Goal: Transaction & Acquisition: Book appointment/travel/reservation

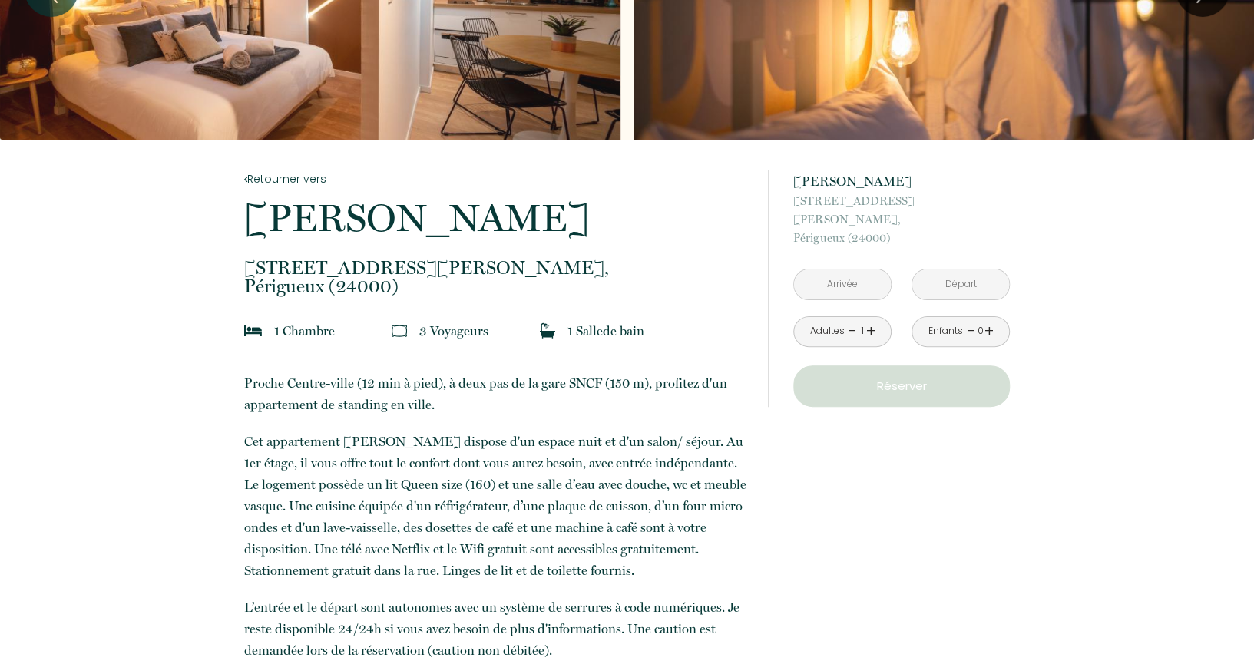
scroll to position [204, 0]
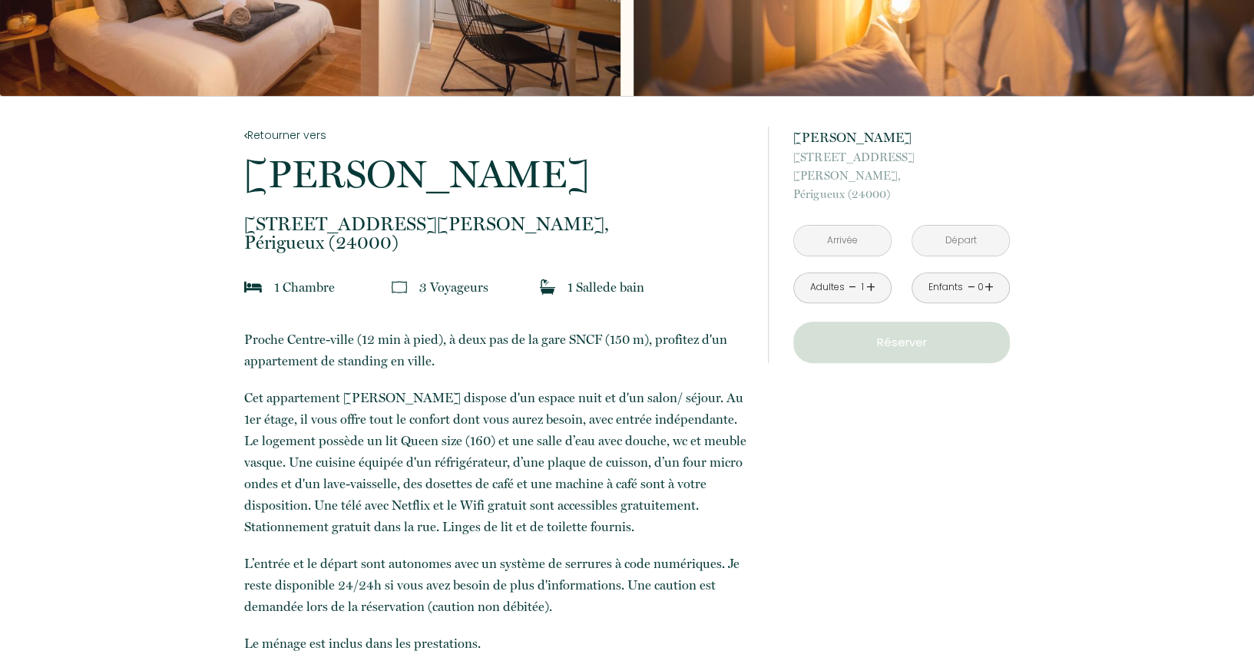
click at [883, 226] on input "text" at bounding box center [842, 241] width 97 height 30
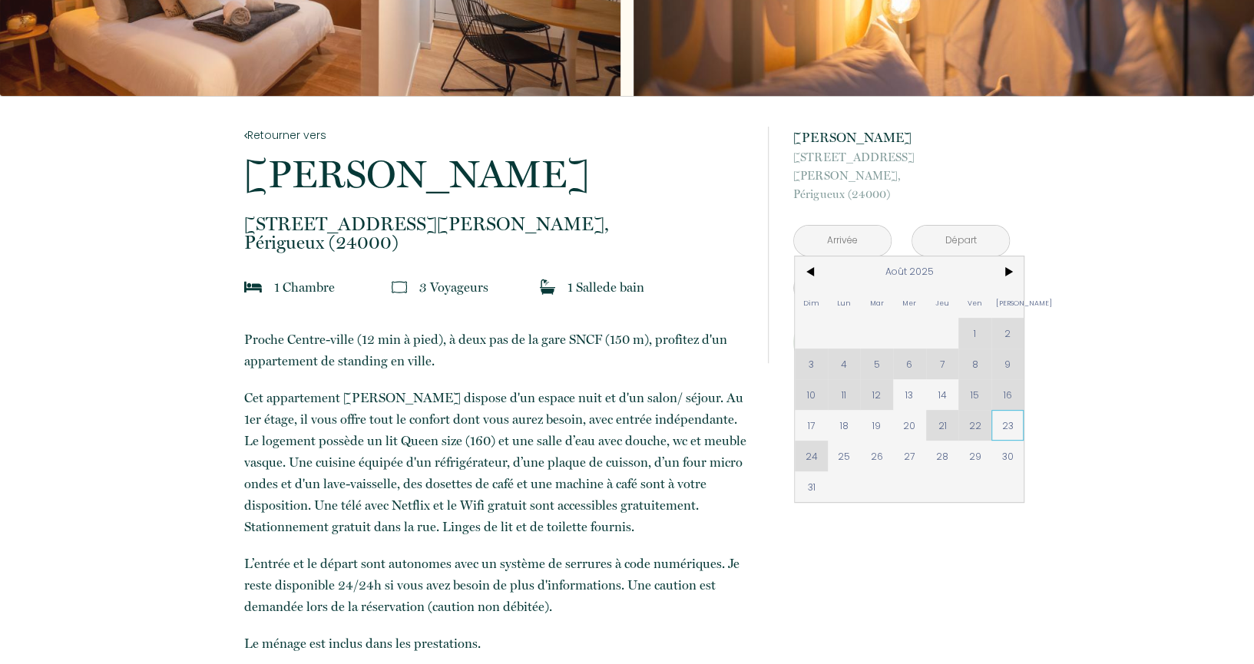
click at [1015, 412] on span "23" at bounding box center [1008, 425] width 33 height 31
type input "Sam 23 Août 2025"
type input "Dim 24 Août 2025"
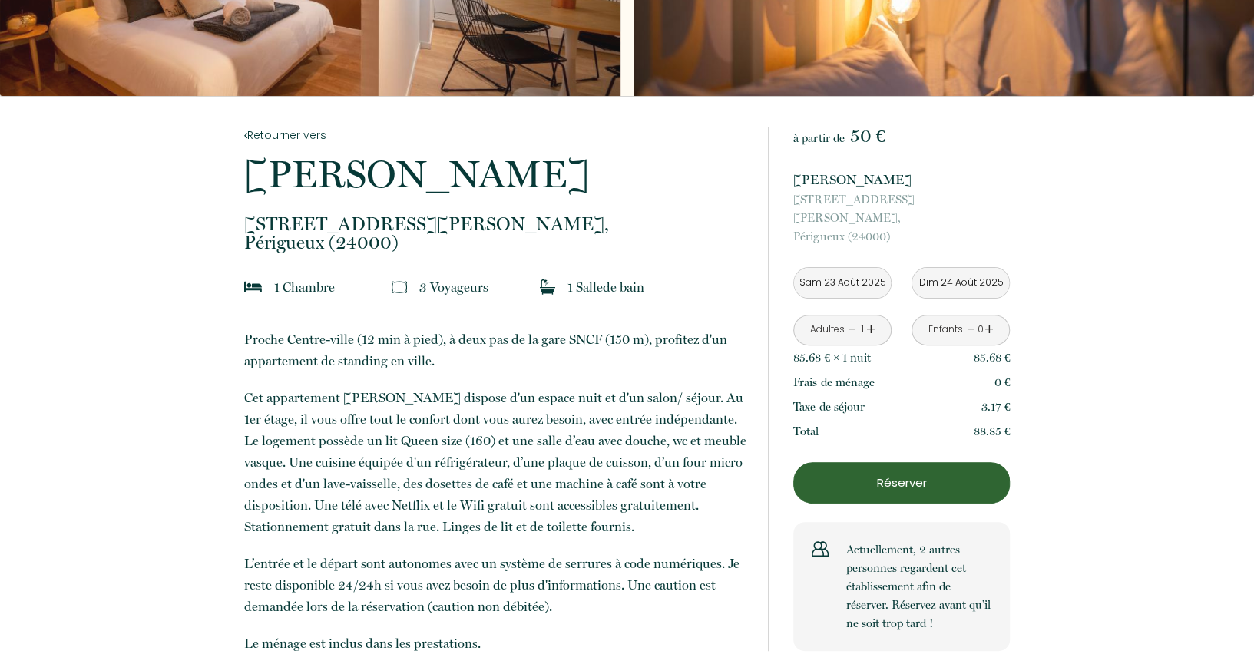
click at [845, 268] on input "Sam 23 Août 2025" at bounding box center [842, 283] width 97 height 30
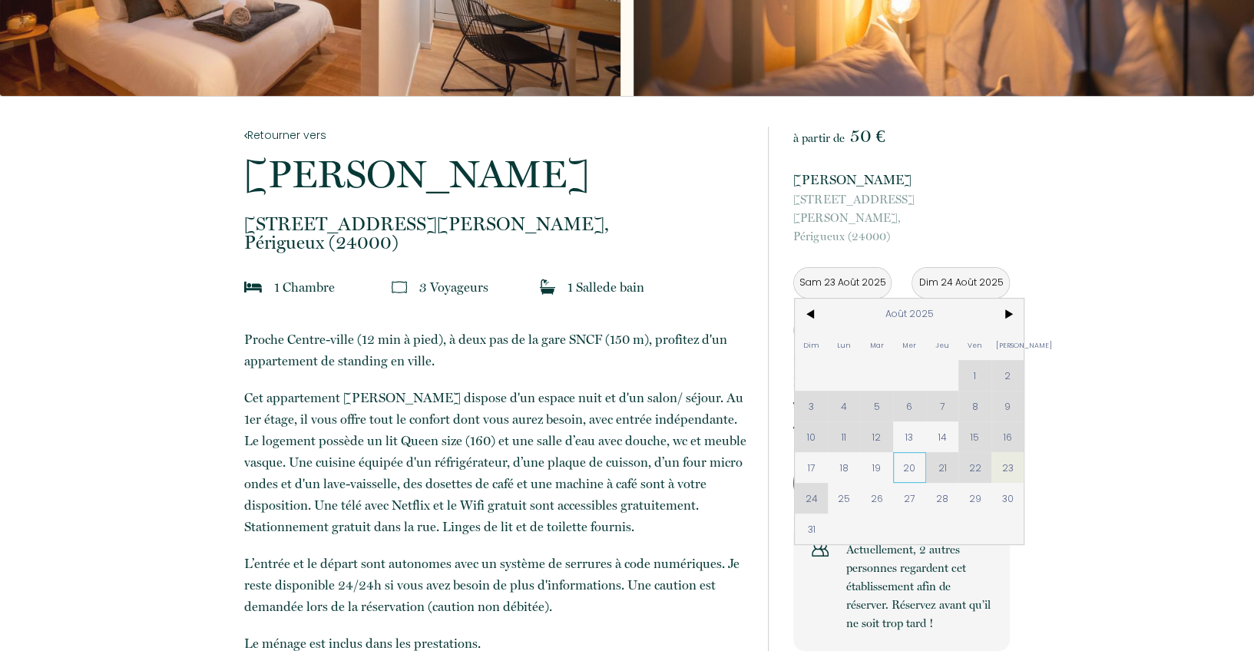
click at [905, 456] on span "20" at bounding box center [909, 467] width 33 height 31
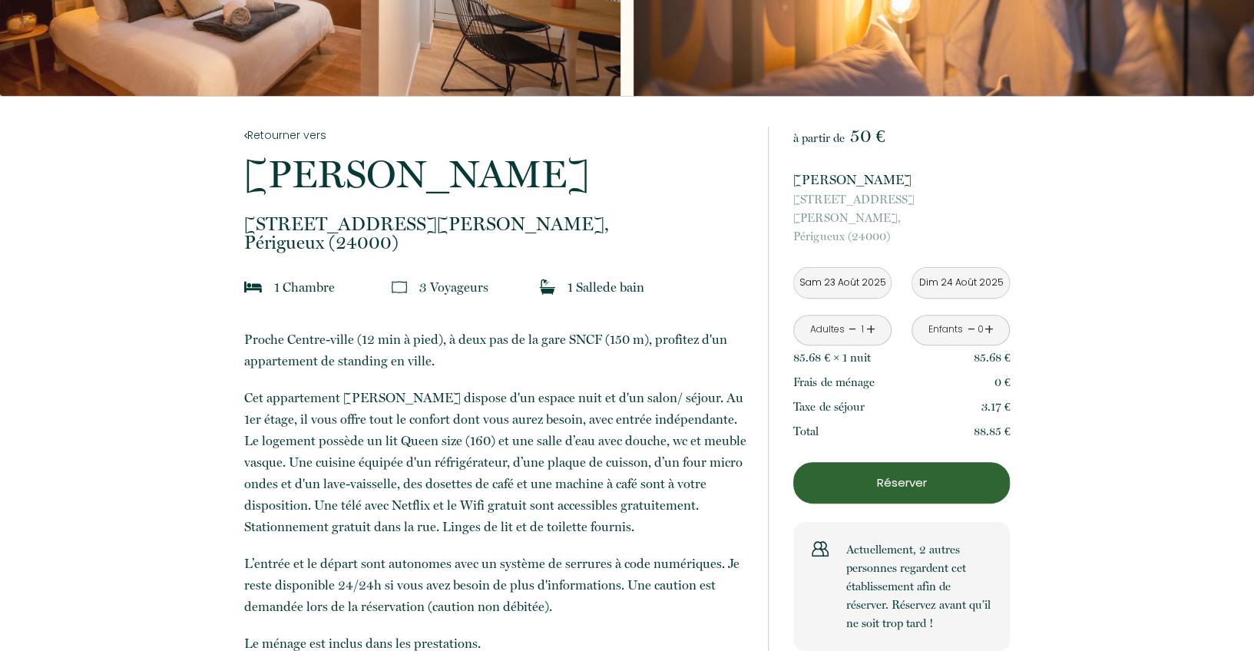
type input "Mer 20 Août 2025"
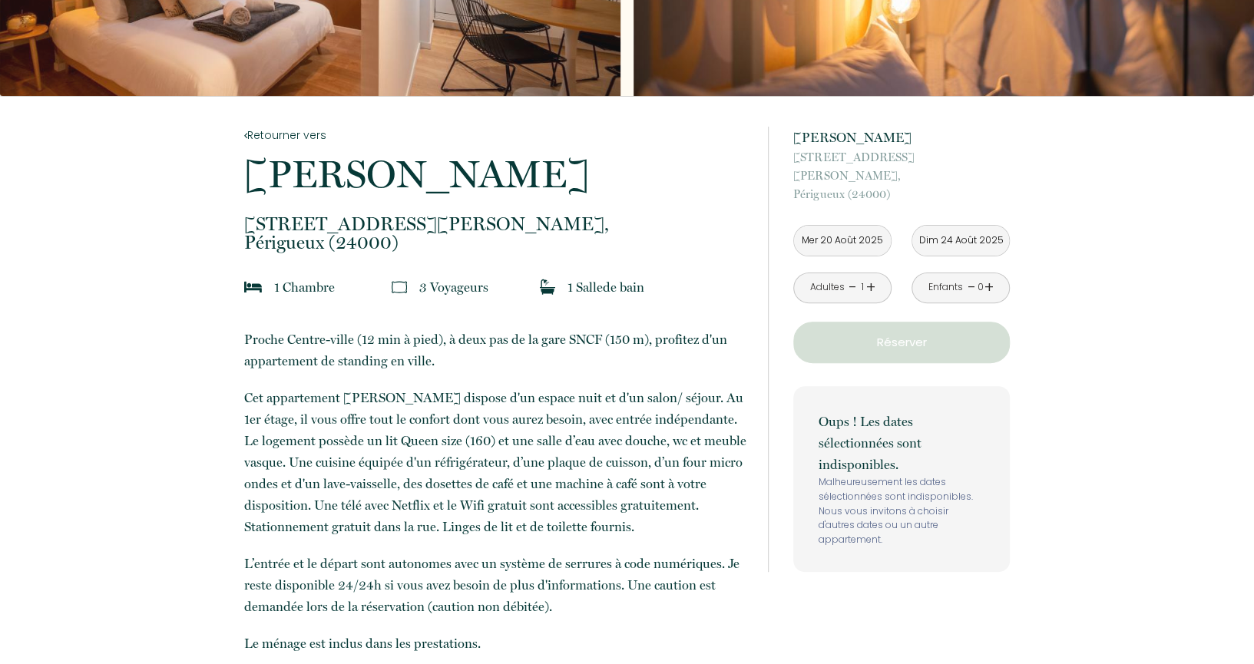
click at [966, 226] on input "Dim 24 Août 2025" at bounding box center [961, 241] width 97 height 30
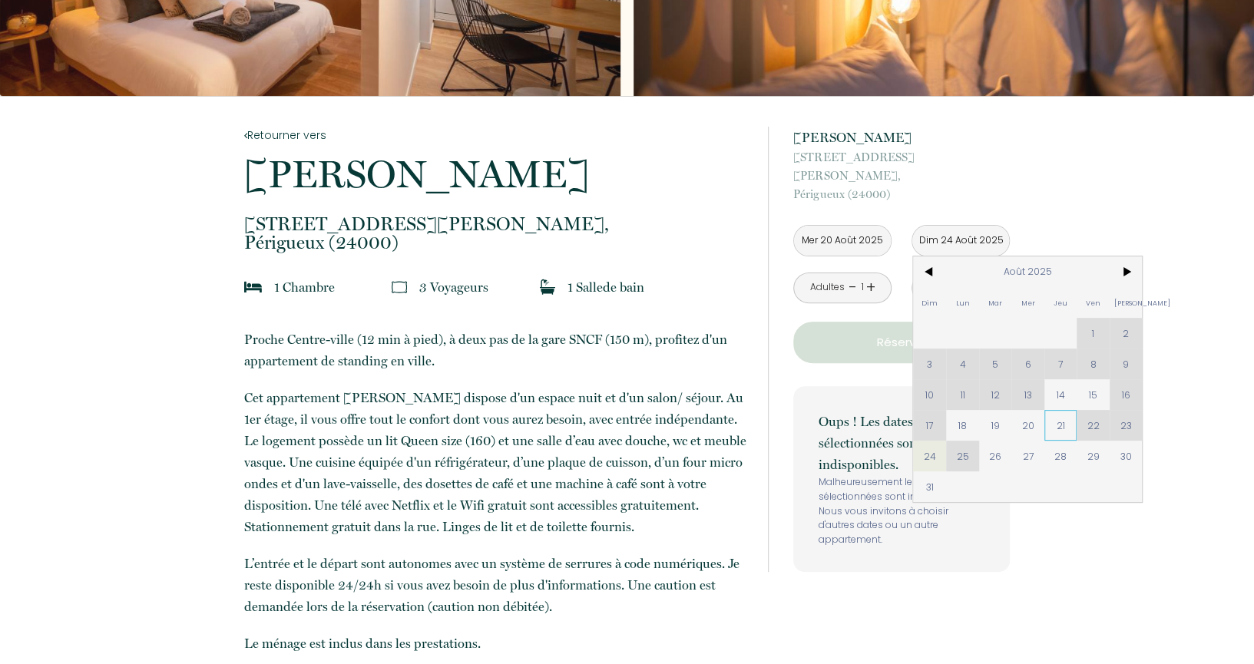
click at [1063, 410] on span "21" at bounding box center [1061, 425] width 33 height 31
type input "Jeu 21 Août 2025"
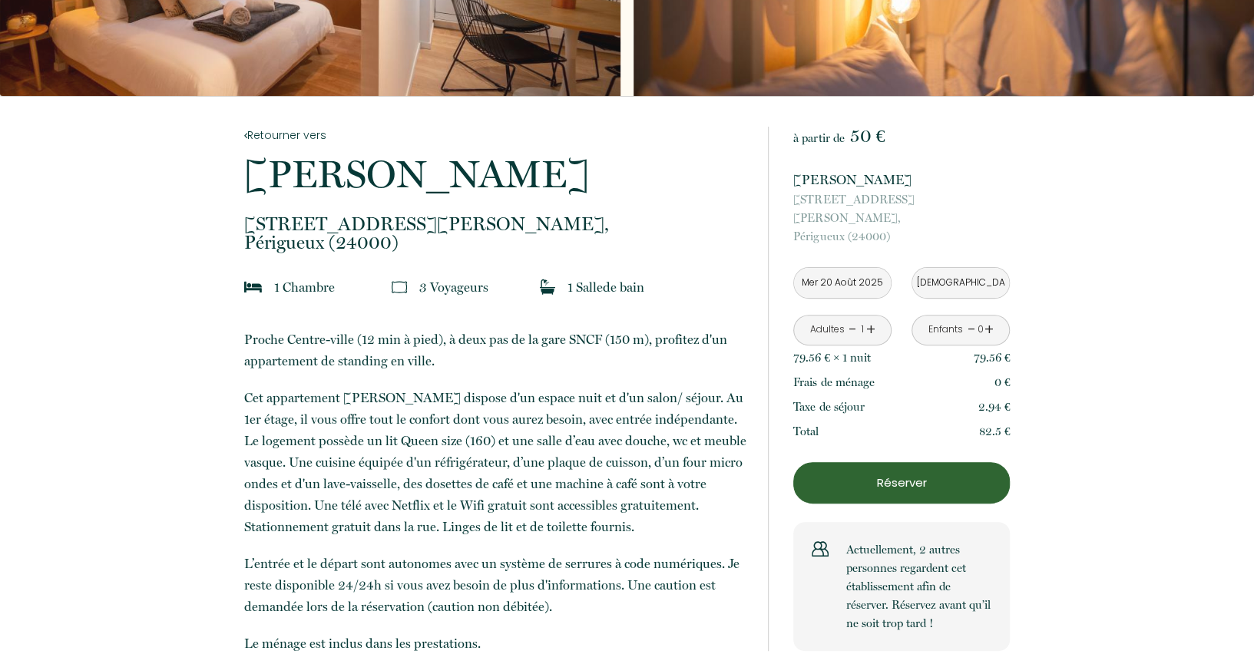
scroll to position [0, 0]
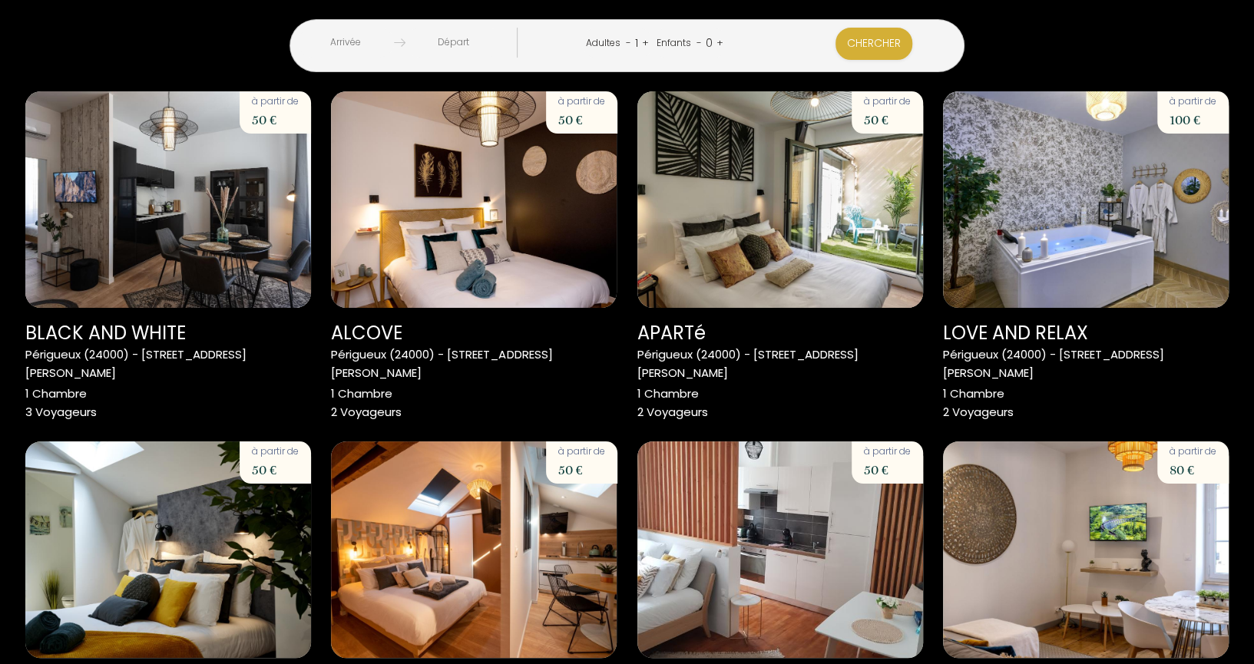
click at [394, 45] on input "text" at bounding box center [346, 43] width 96 height 30
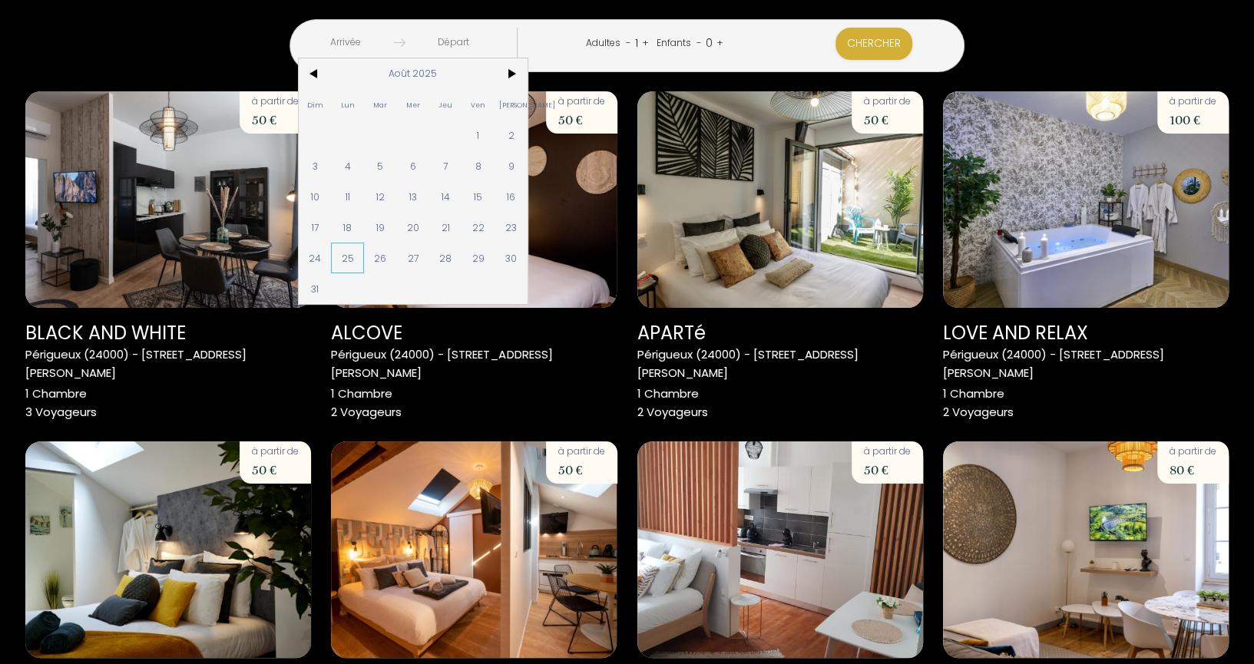
click at [364, 253] on span "25" at bounding box center [347, 258] width 33 height 31
type input "Lun 25 Août 2025"
type input "[DATE]"
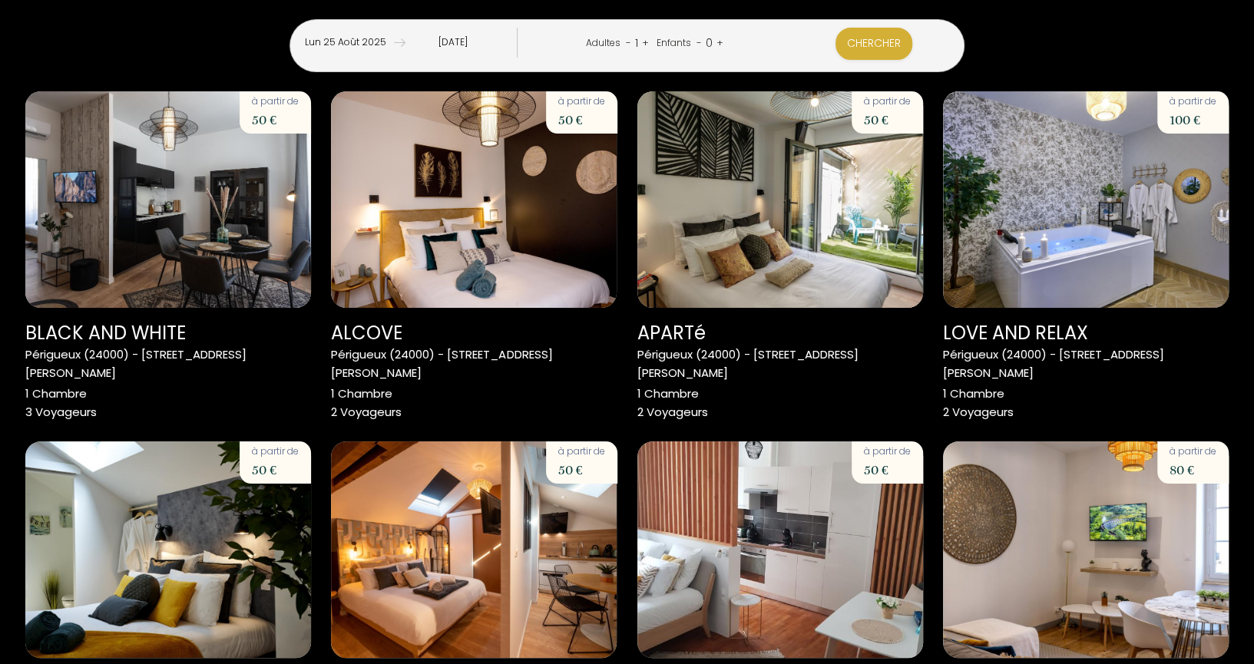
click at [642, 43] on div "1" at bounding box center [636, 43] width 11 height 25
click at [649, 43] on link "+" at bounding box center [645, 42] width 7 height 15
click at [841, 45] on button "Chercher" at bounding box center [875, 44] width 77 height 32
click at [479, 45] on input "[DATE]" at bounding box center [452, 43] width 97 height 30
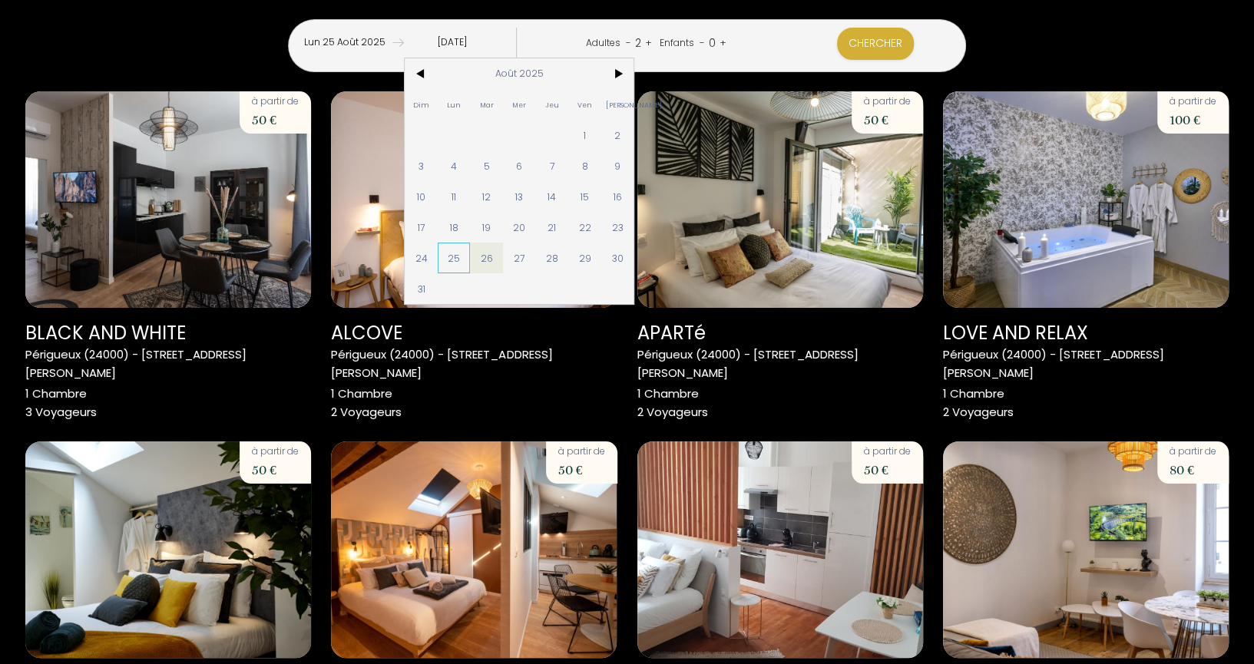
click at [471, 249] on span "25" at bounding box center [454, 258] width 33 height 31
type input "Dim 24 Août 2025"
type input "Lun 25 Août 2025"
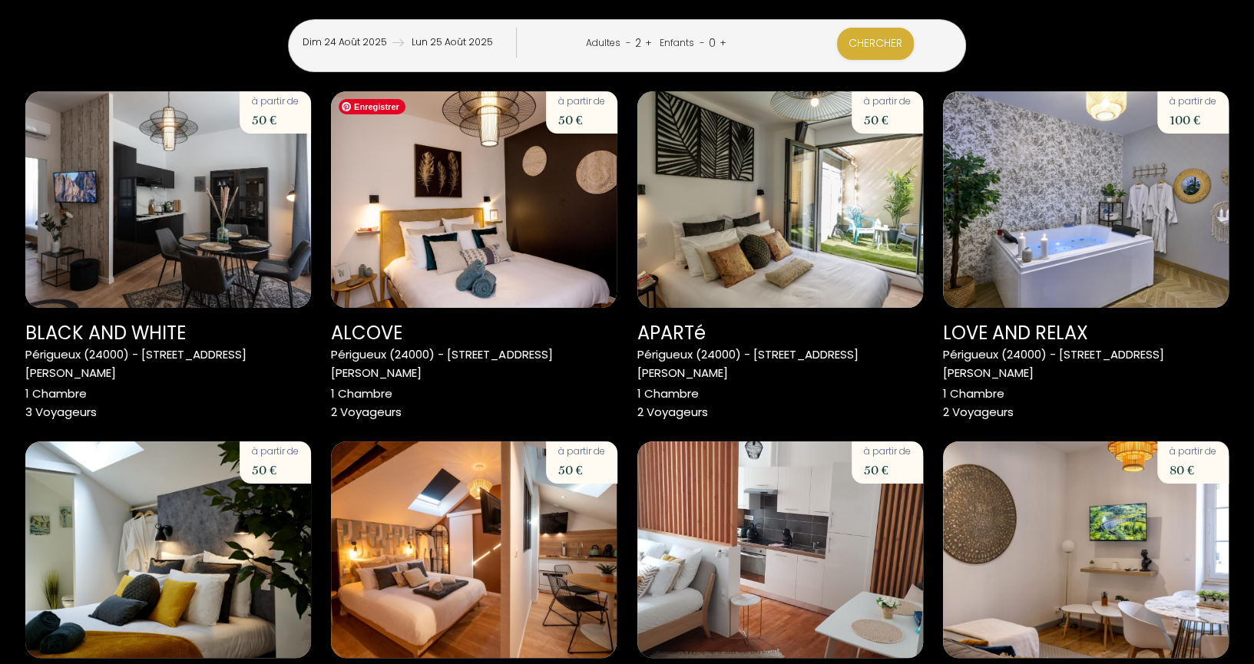
click at [393, 38] on input "Dim 24 Août 2025" at bounding box center [345, 43] width 97 height 30
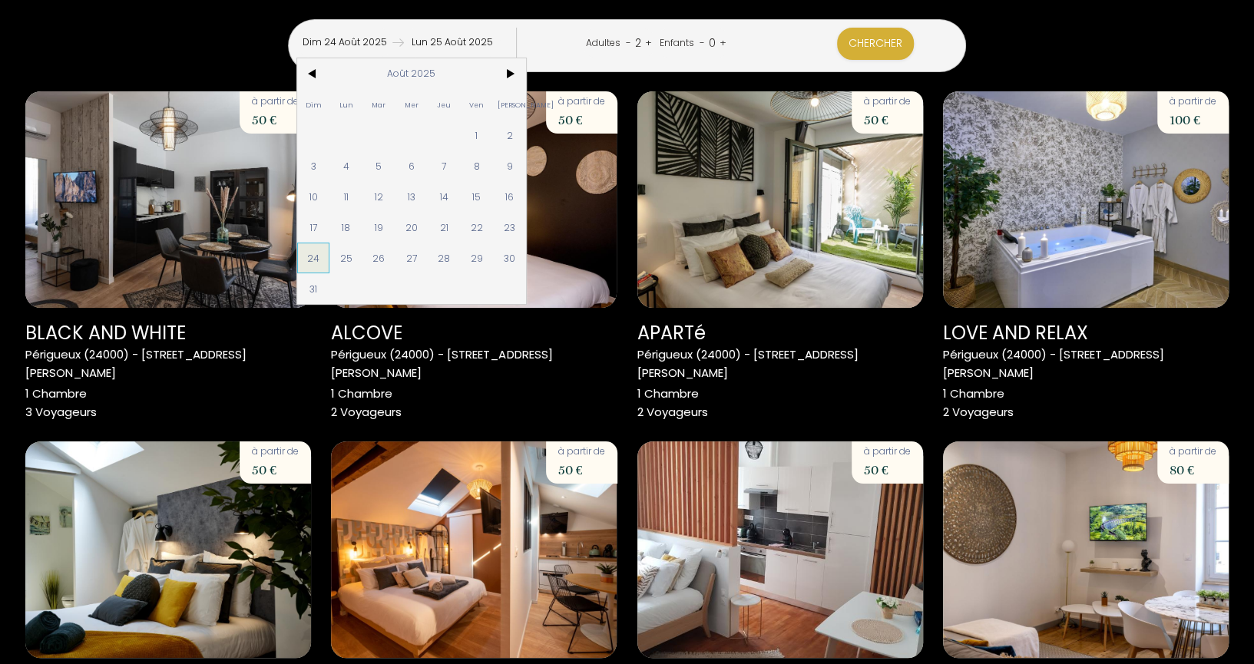
click at [330, 257] on span "24" at bounding box center [313, 258] width 33 height 31
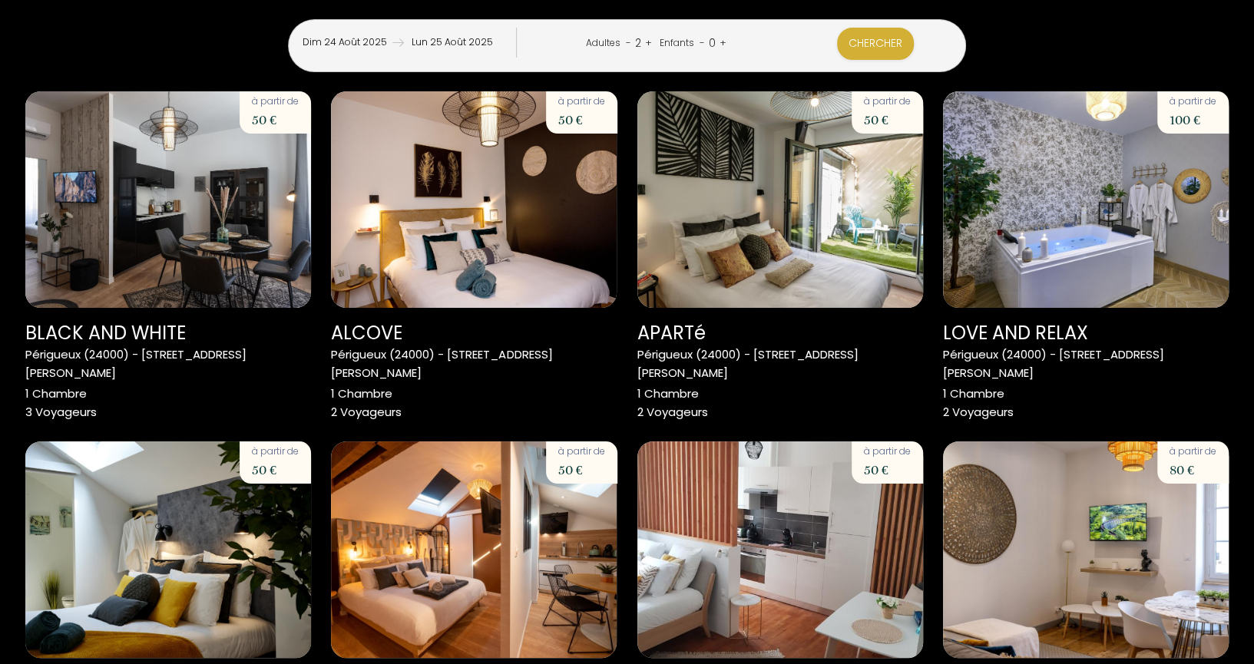
click at [393, 40] on input "Dim 24 Août 2025" at bounding box center [345, 43] width 97 height 30
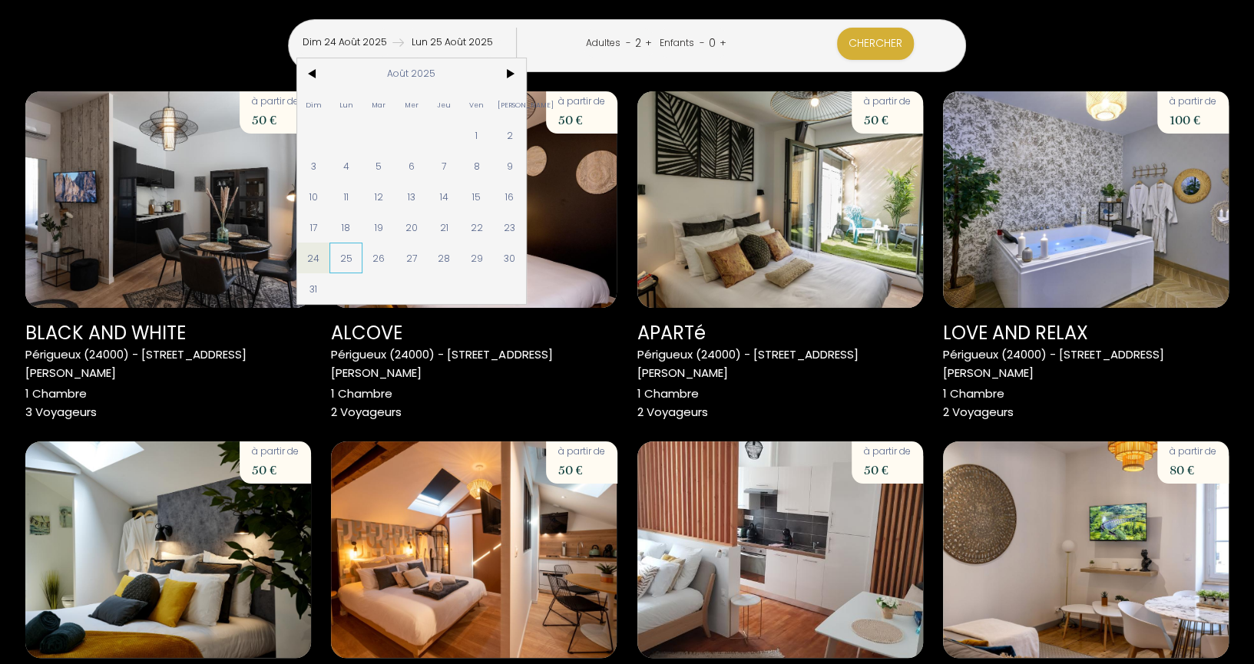
click at [363, 248] on span "25" at bounding box center [346, 258] width 33 height 31
type input "Lun 25 Août 2025"
type input "[DATE] Août 2025"
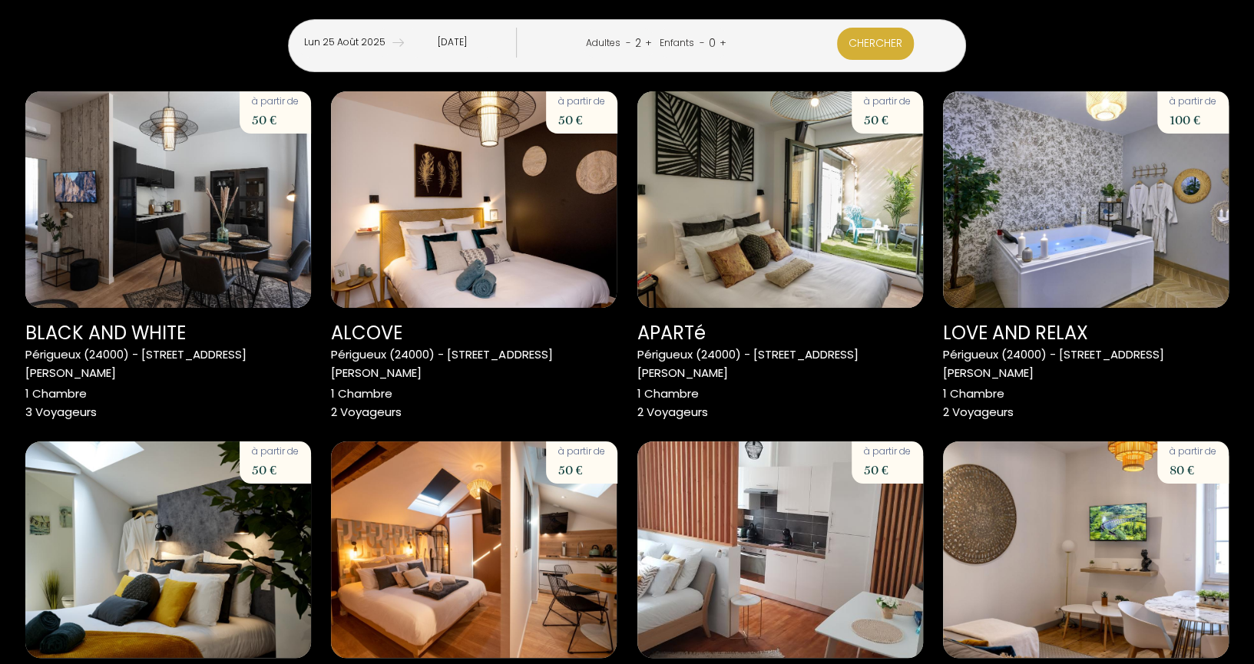
click at [837, 32] on button "Chercher" at bounding box center [875, 44] width 77 height 32
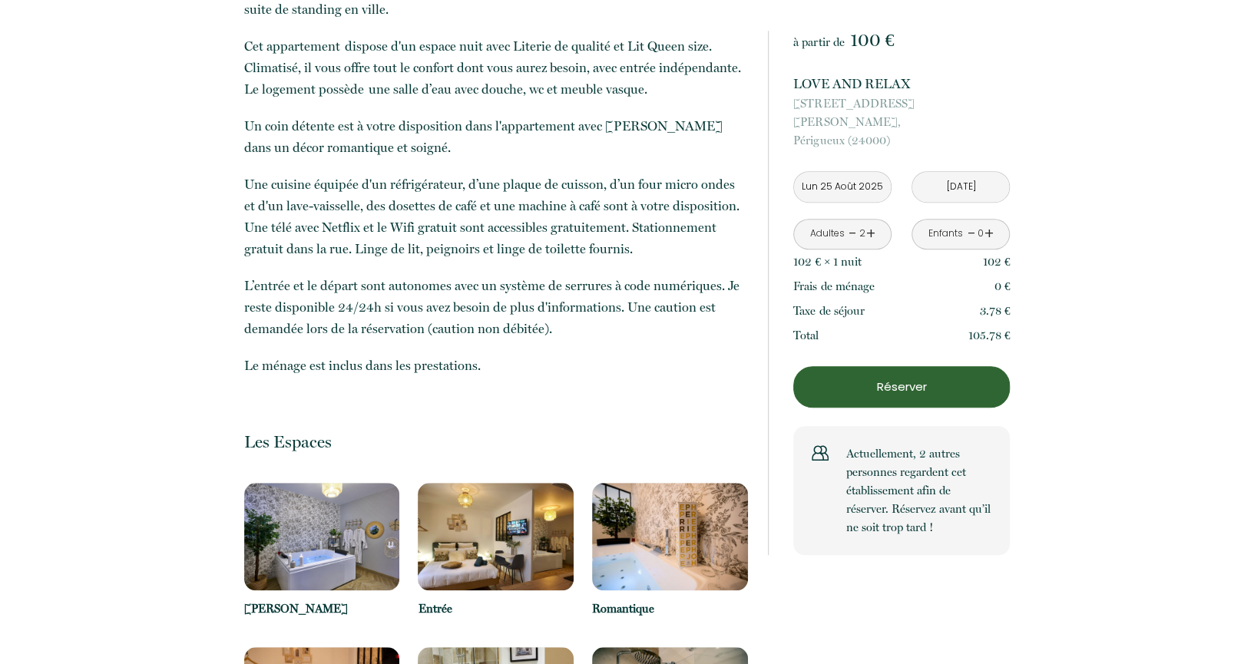
scroll to position [409, 0]
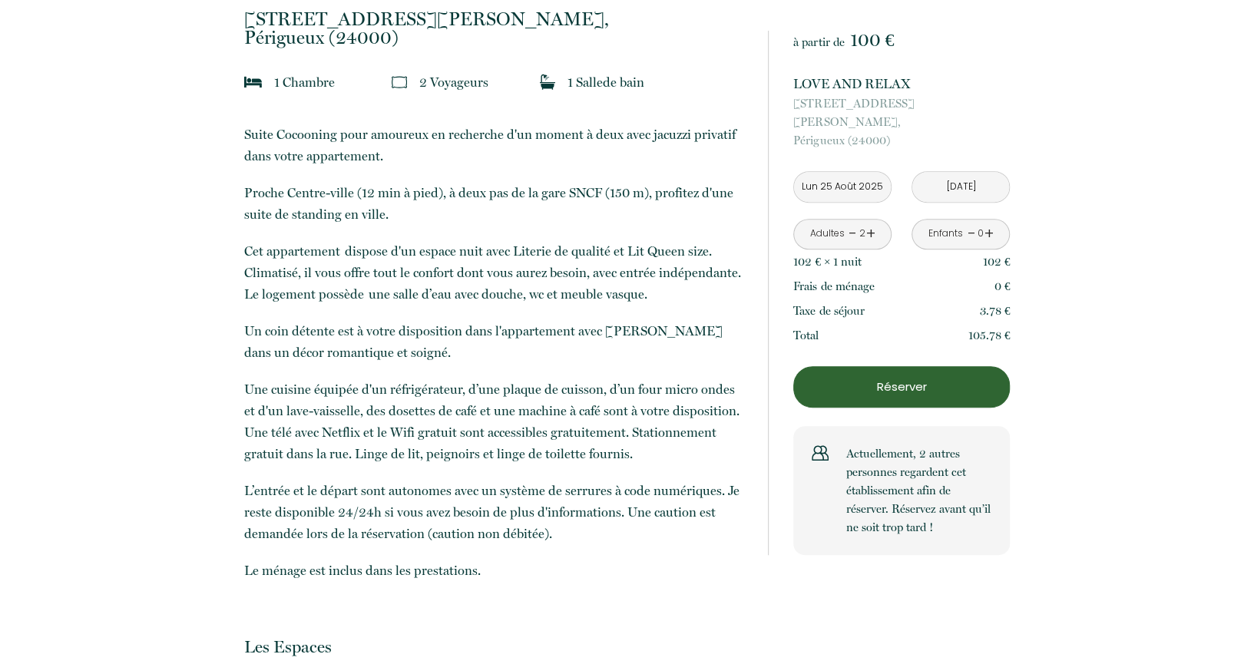
click at [864, 173] on input "Lun 25 Août 2025" at bounding box center [842, 187] width 97 height 30
click at [832, 172] on input "Lun 25 Août 2025" at bounding box center [842, 187] width 97 height 30
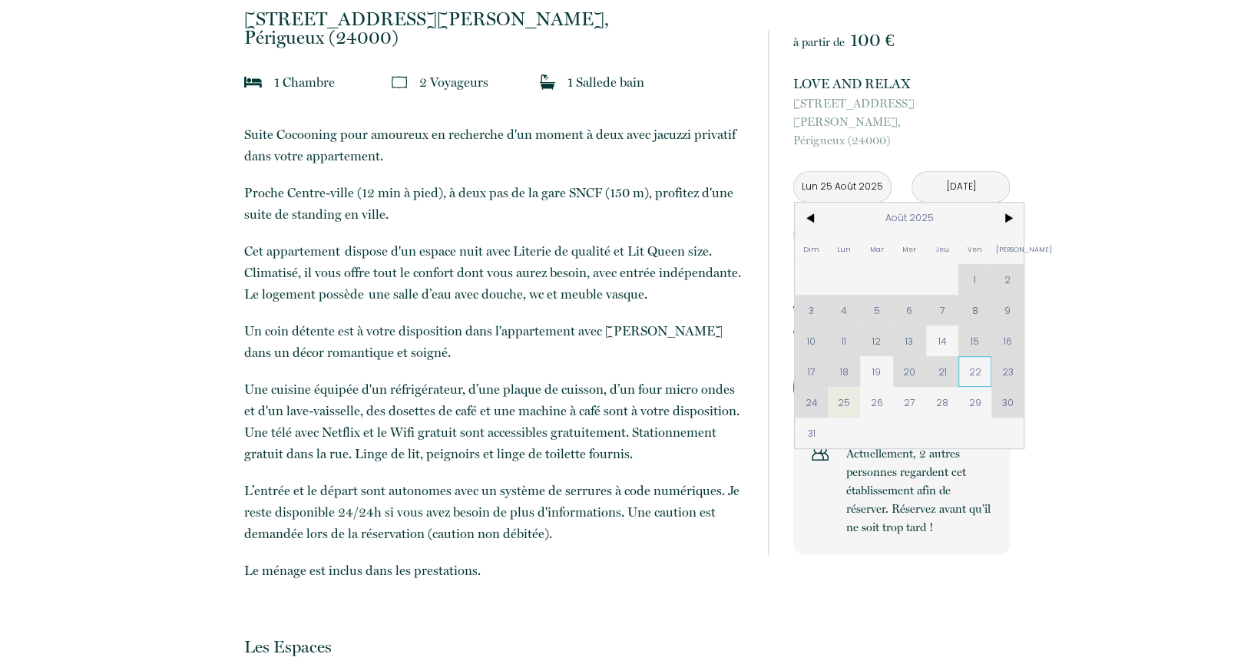
click at [986, 357] on span "22" at bounding box center [975, 371] width 33 height 31
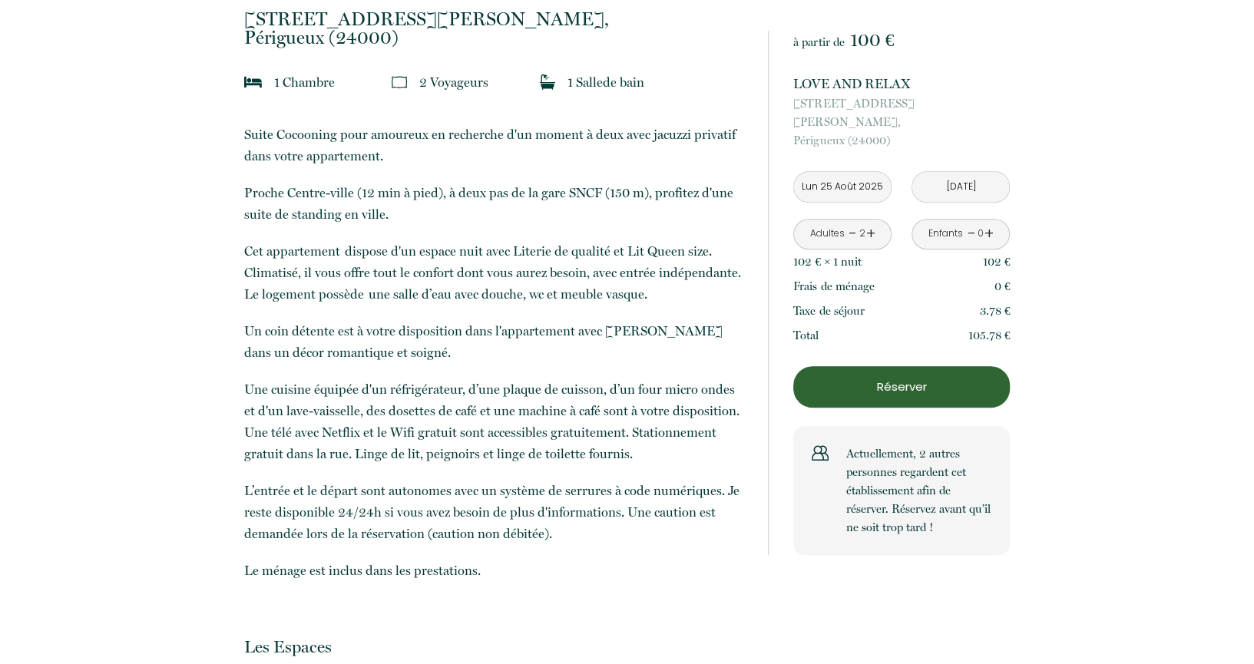
type input "Ven 22 Août 2025"
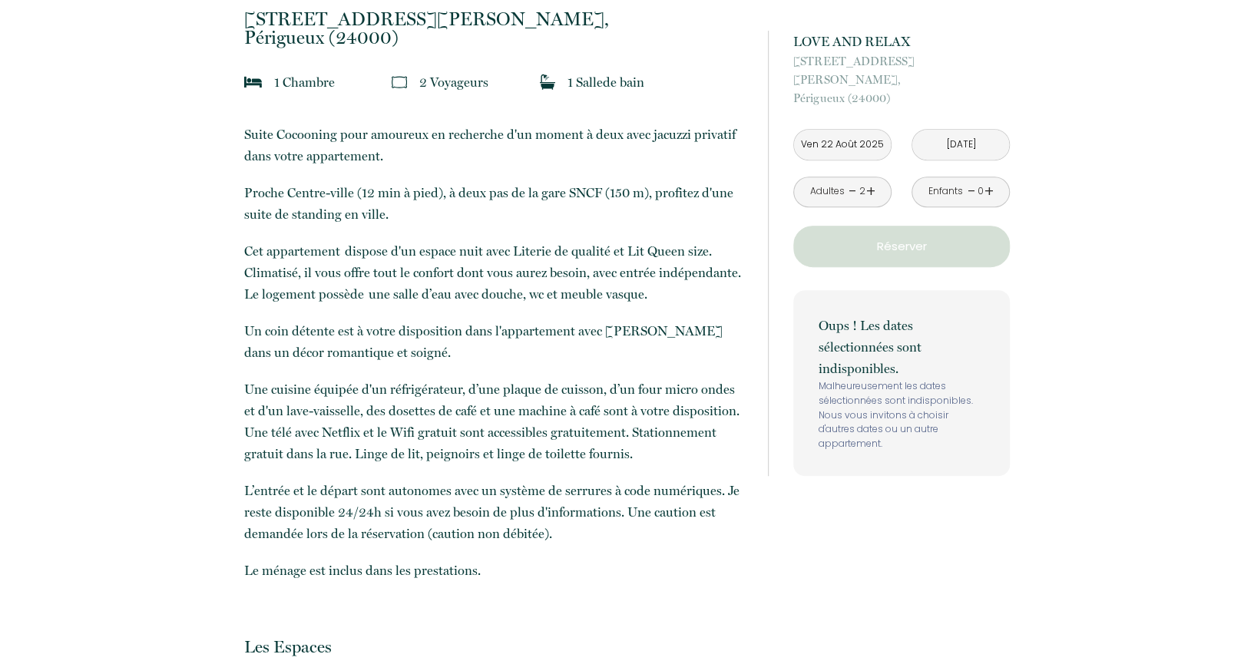
click at [850, 130] on input "Ven 22 Août 2025" at bounding box center [842, 145] width 97 height 30
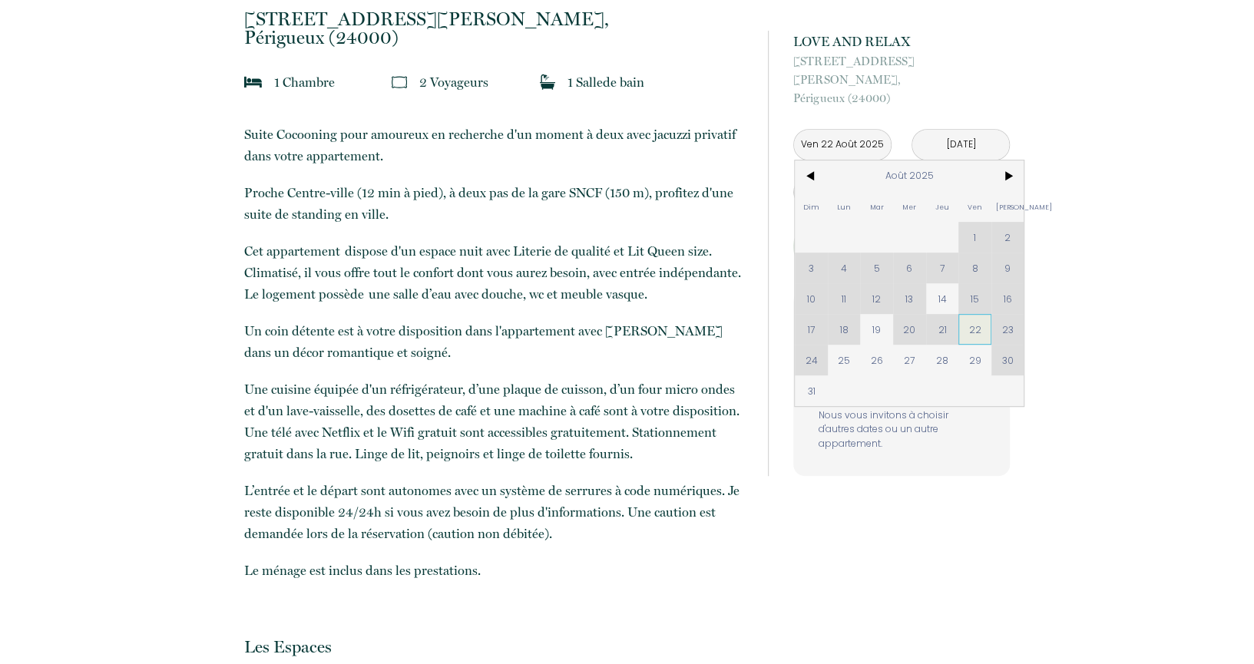
click at [979, 314] on span "22" at bounding box center [975, 329] width 33 height 31
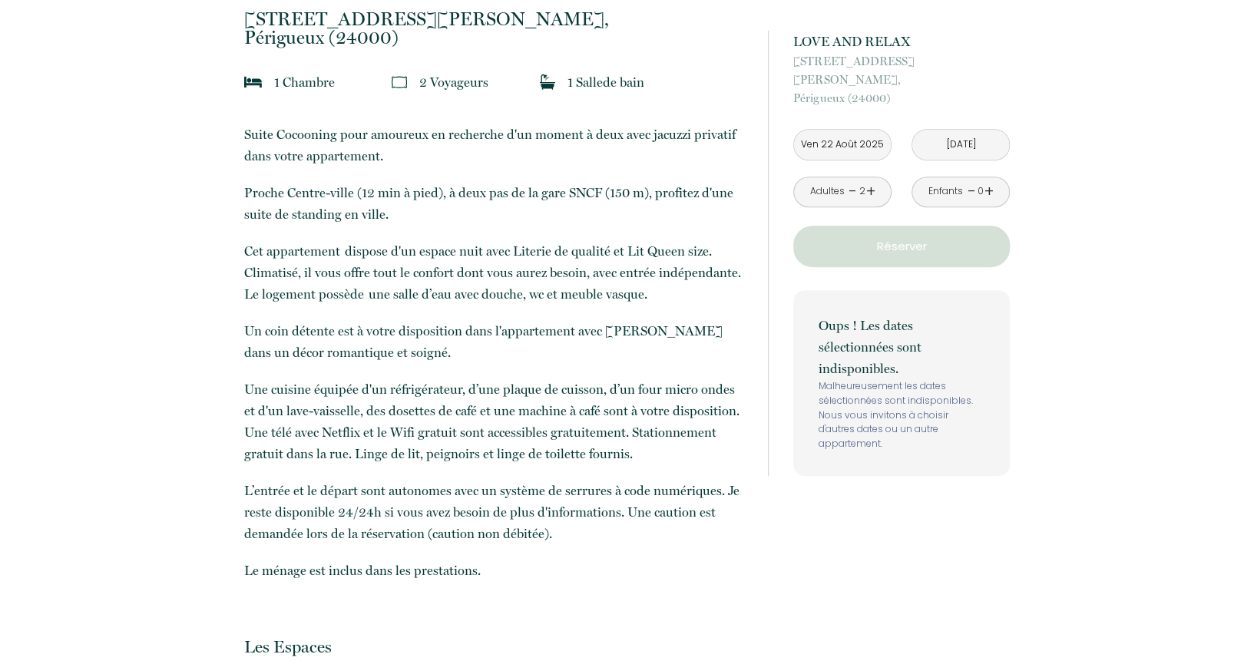
click at [1001, 311] on div "Oups ! Les dates sélectionnées sont indisponibles. Malheureusement les dates sé…" at bounding box center [902, 383] width 217 height 186
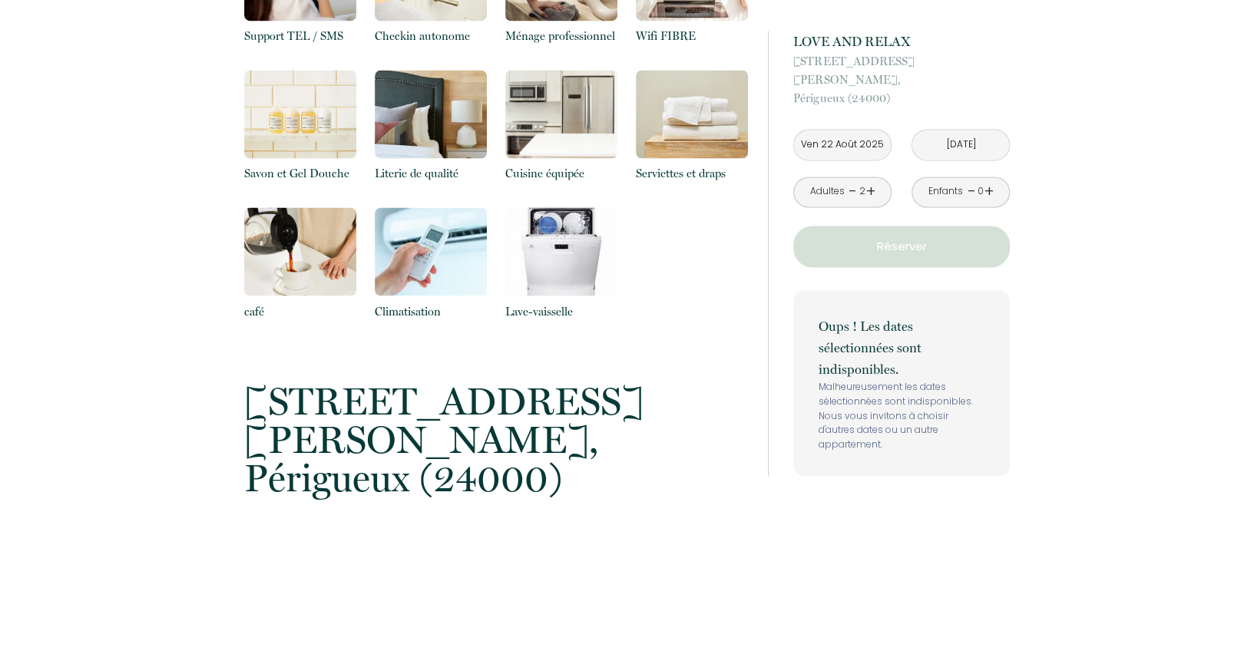
scroll to position [2151, 0]
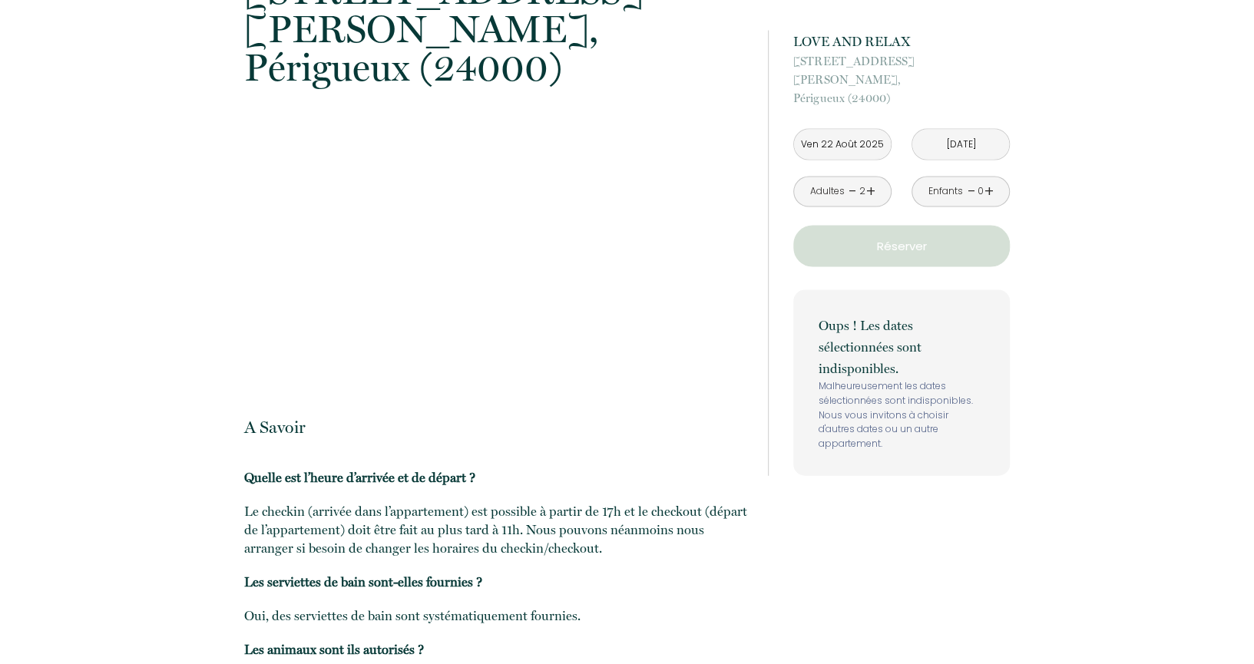
click at [986, 130] on input "[DATE]" at bounding box center [961, 145] width 97 height 30
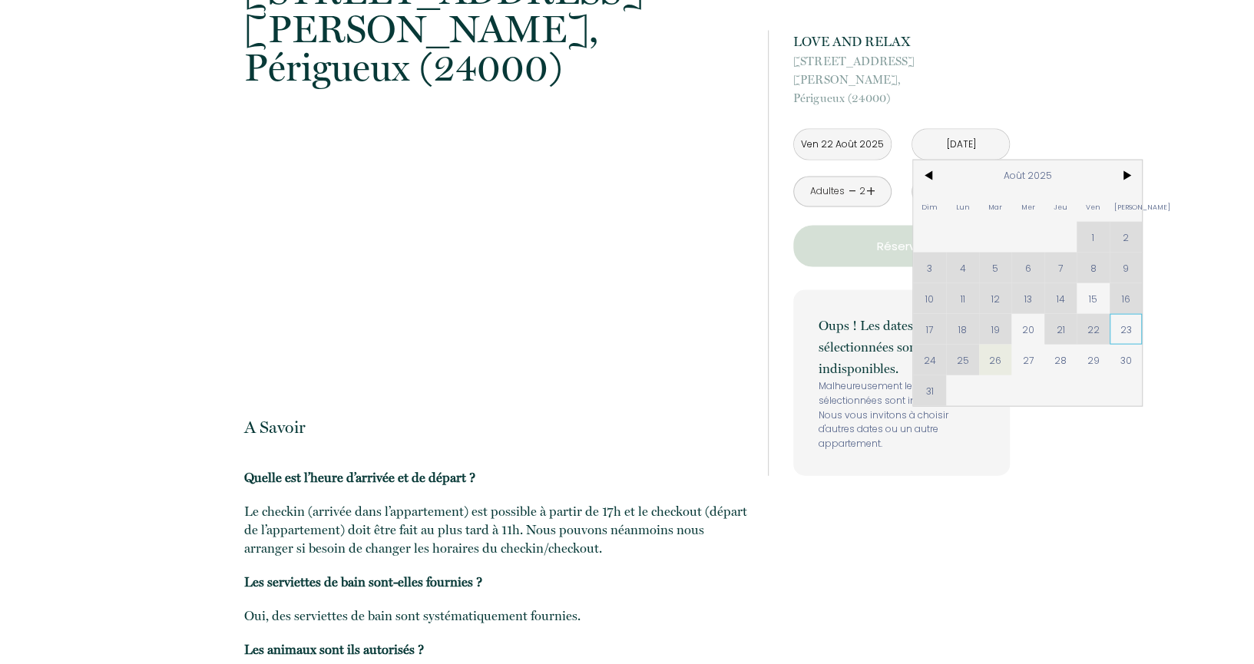
click at [1127, 314] on span "23" at bounding box center [1126, 329] width 33 height 31
type input "Sam 23 Août 2025"
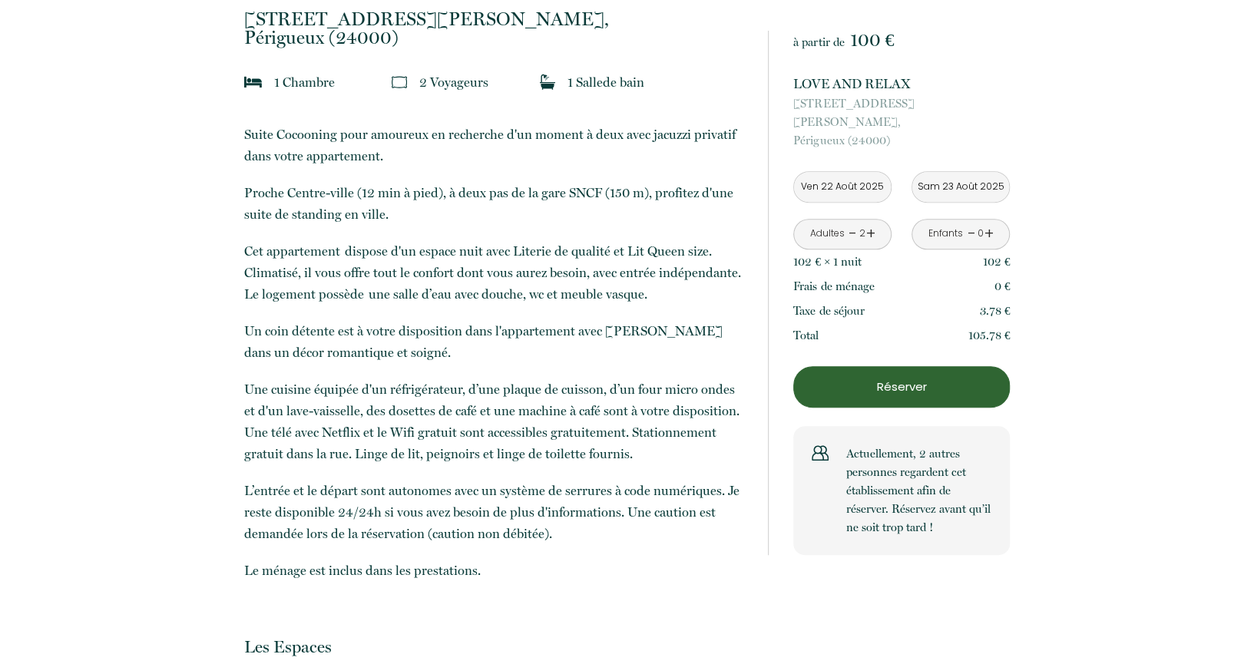
scroll to position [0, 0]
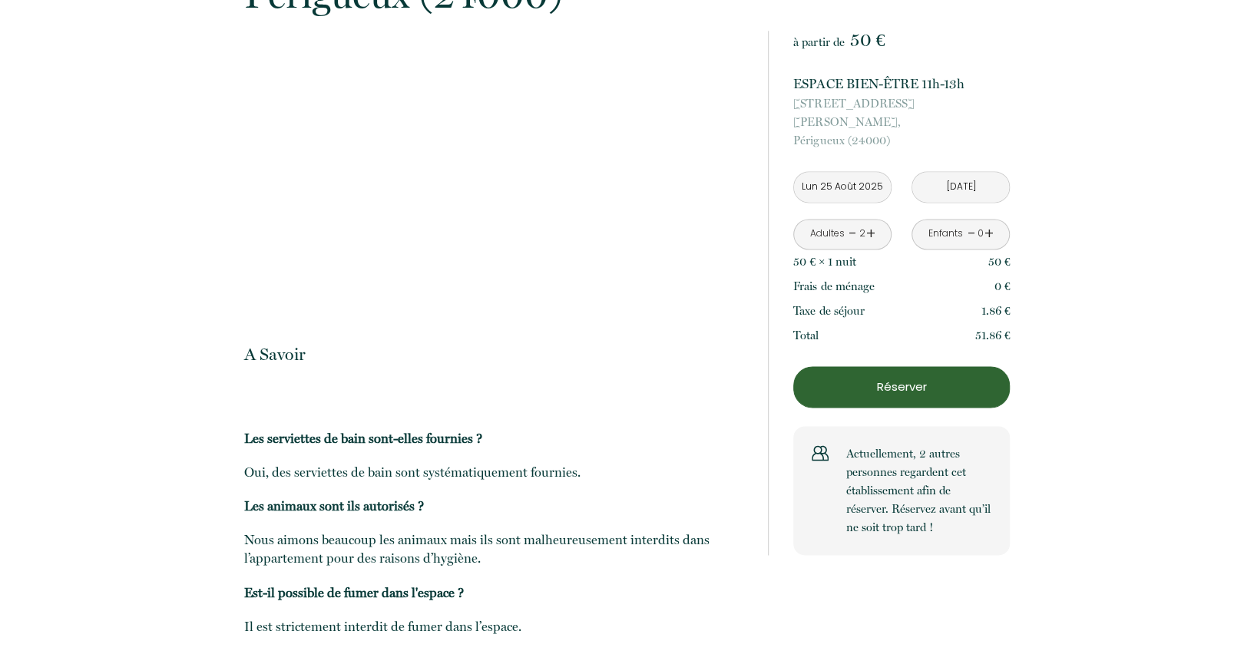
scroll to position [1443, 0]
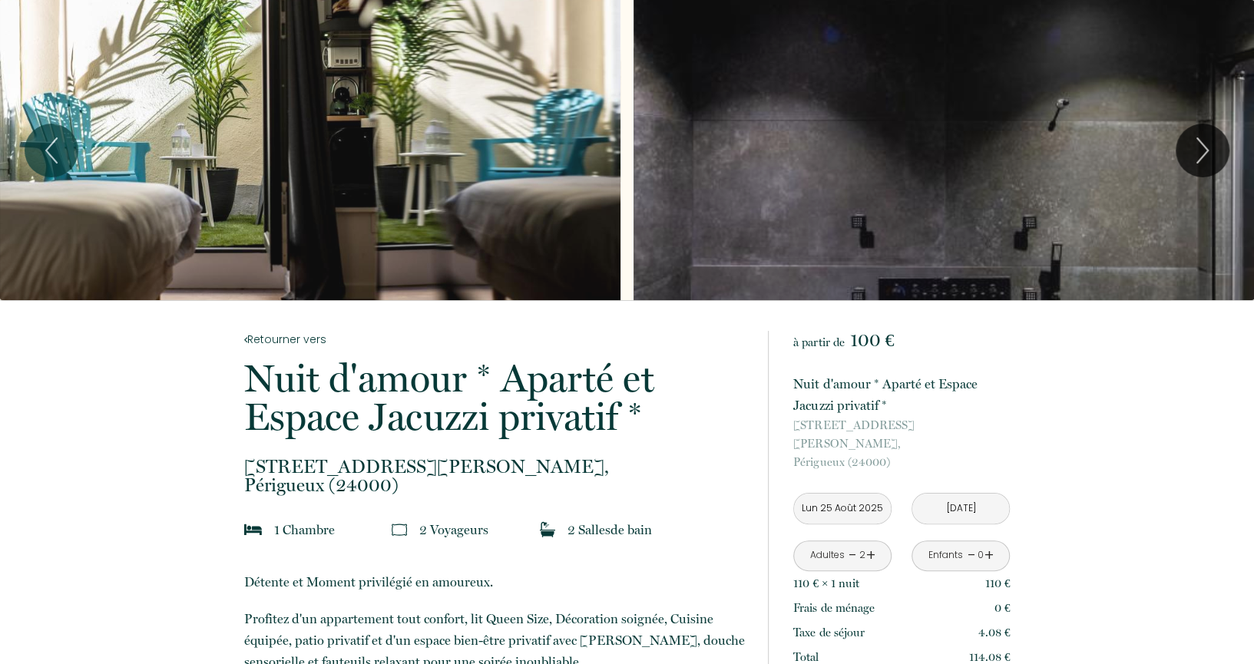
click at [420, 196] on div "Slideshow" at bounding box center [310, 150] width 621 height 300
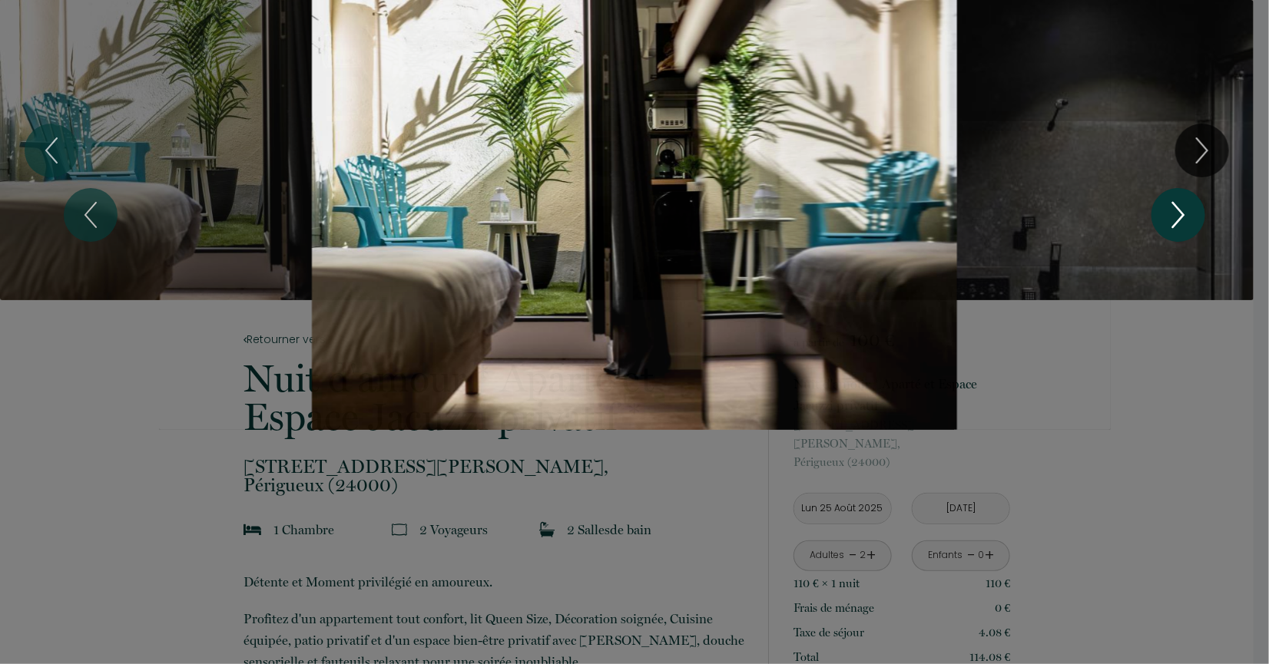
click at [1189, 217] on icon "Next" at bounding box center [1178, 215] width 32 height 46
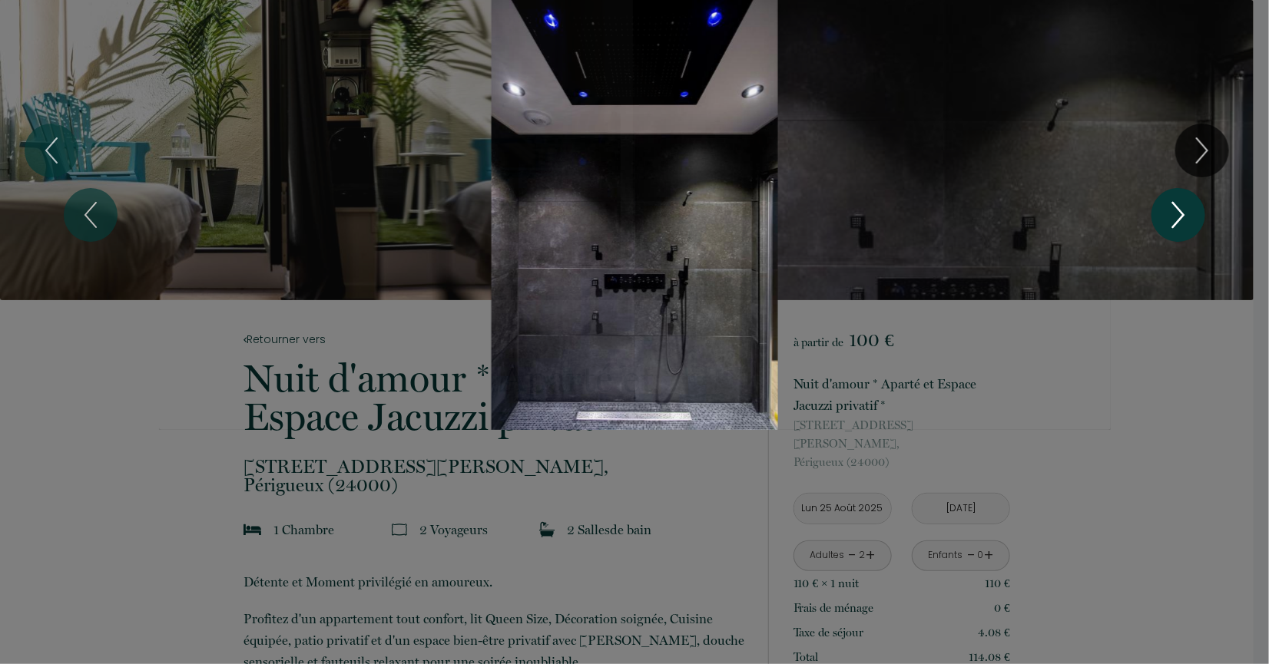
click at [1189, 217] on icon "Next" at bounding box center [1178, 215] width 32 height 46
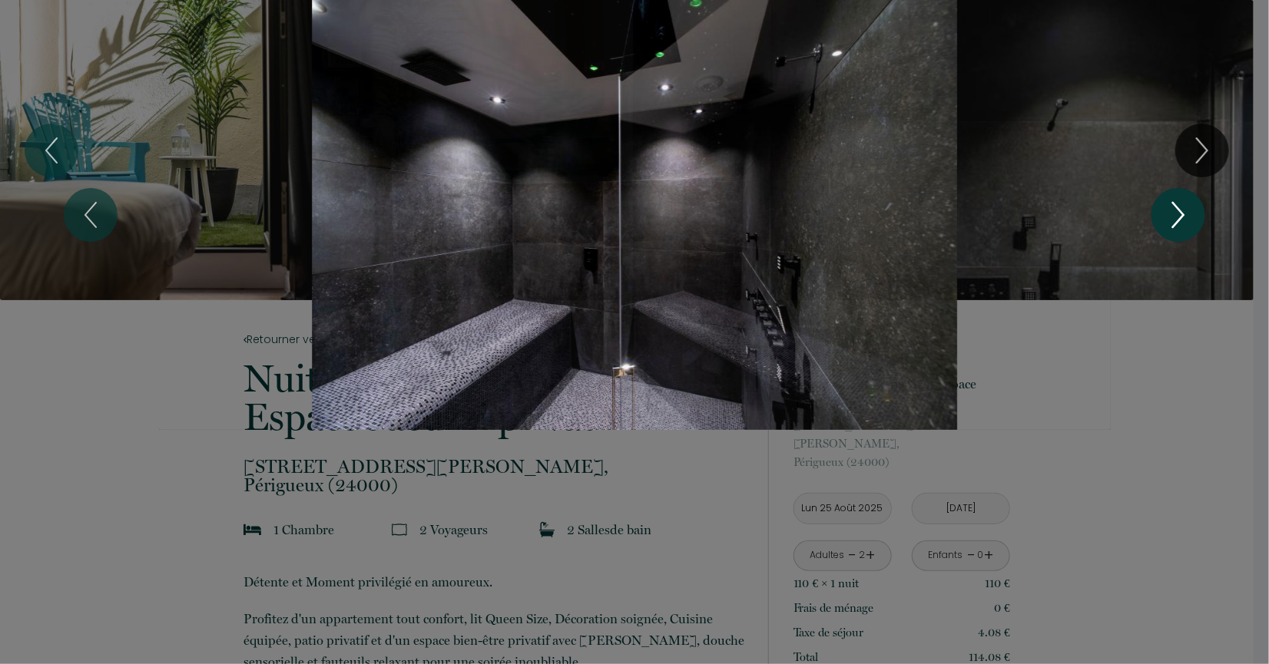
click at [1189, 217] on icon "Next" at bounding box center [1178, 215] width 32 height 46
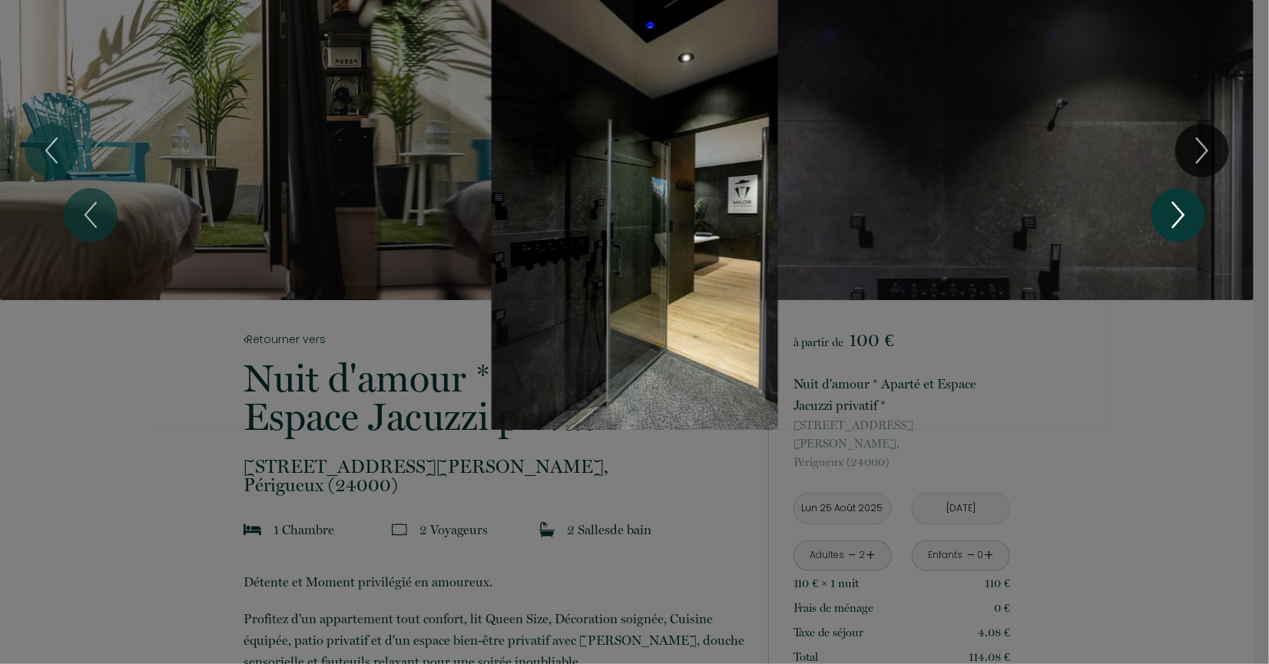
click at [1189, 217] on icon "Next" at bounding box center [1178, 215] width 32 height 46
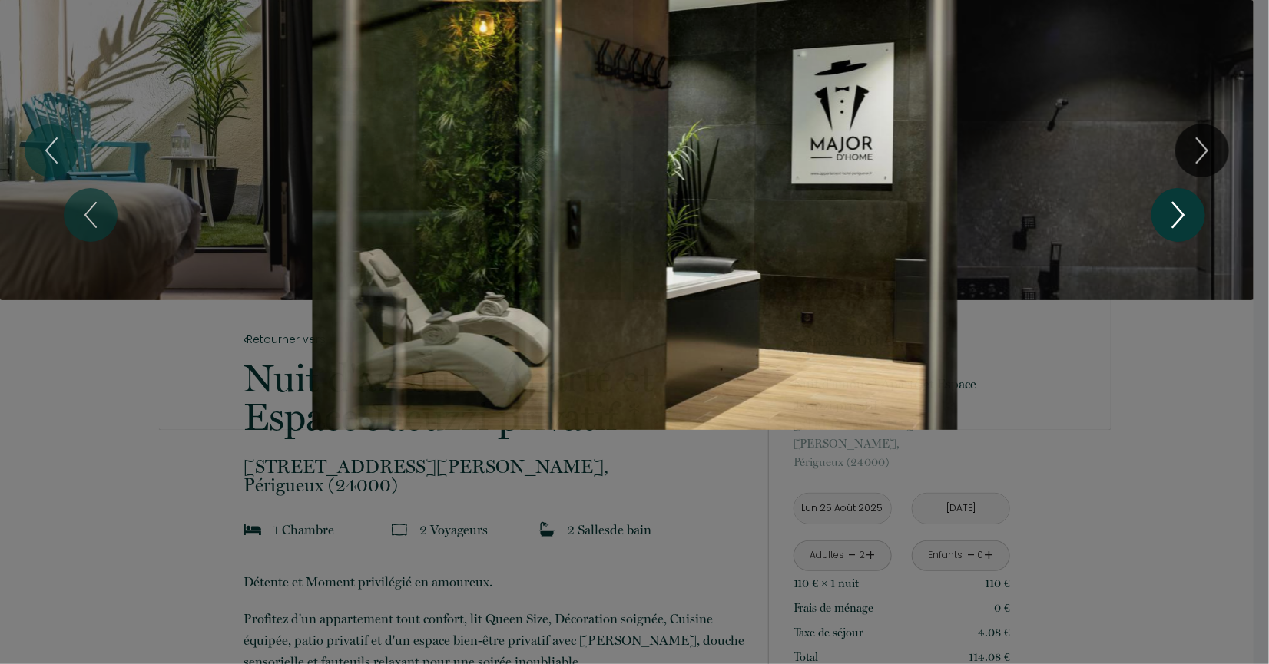
click at [1189, 217] on icon "Next" at bounding box center [1178, 215] width 32 height 46
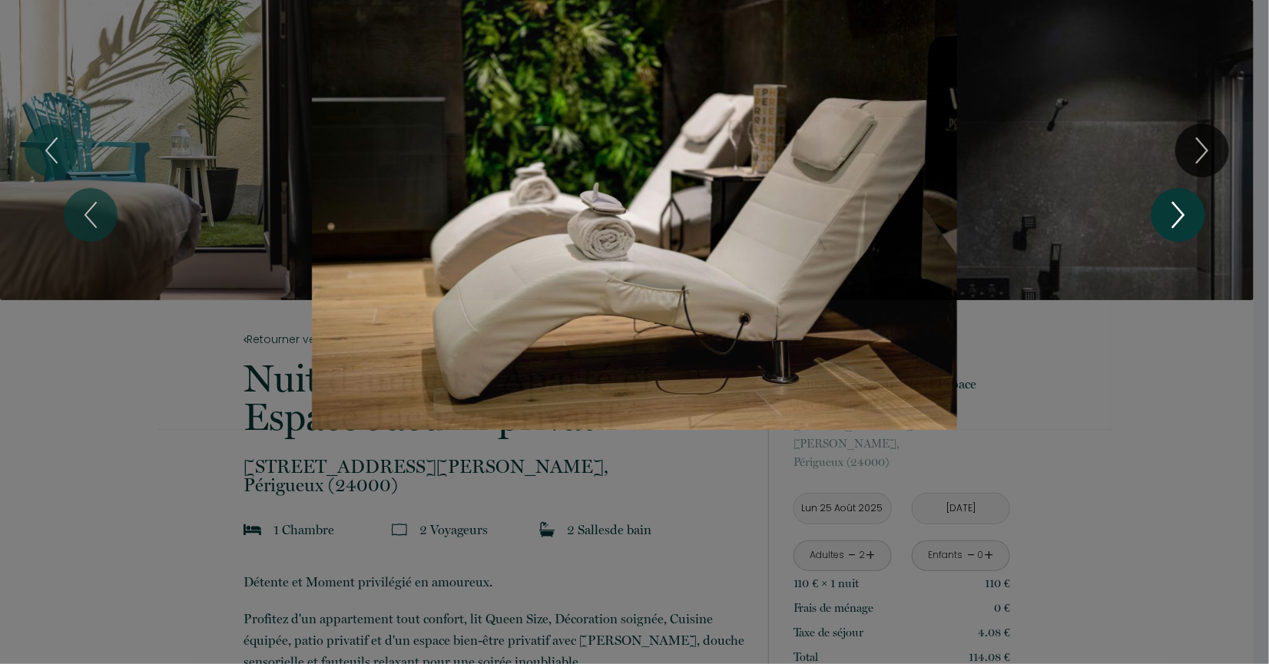
click at [1189, 217] on icon "Next" at bounding box center [1178, 215] width 32 height 46
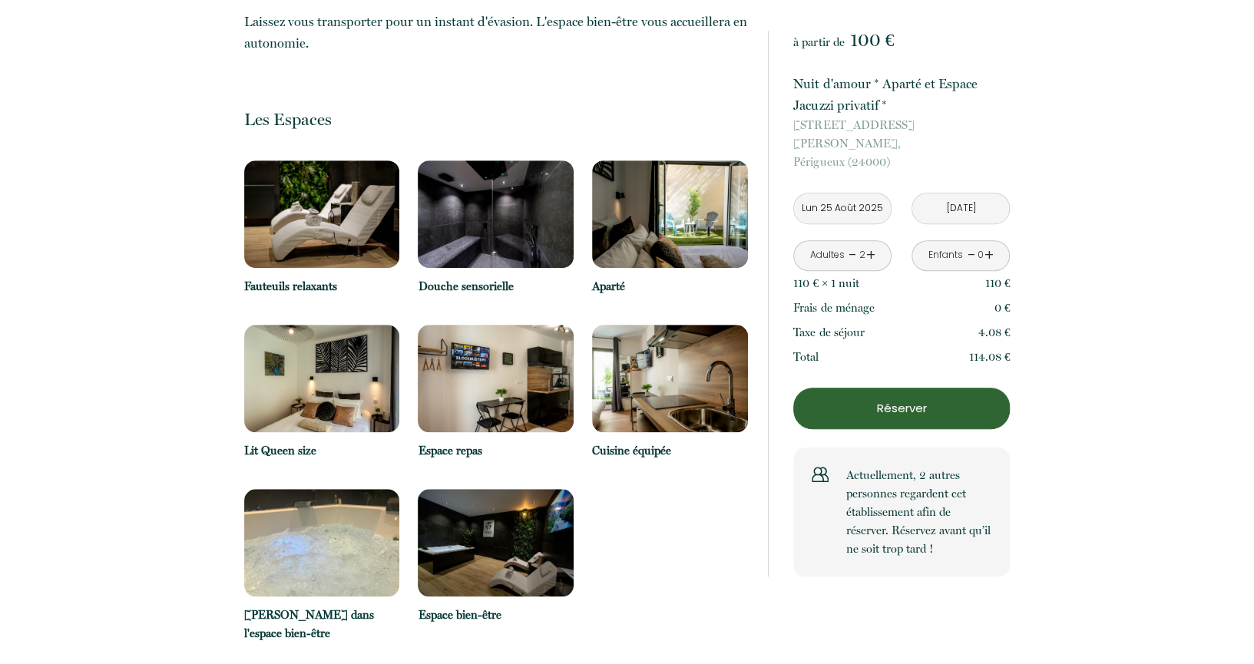
scroll to position [717, 0]
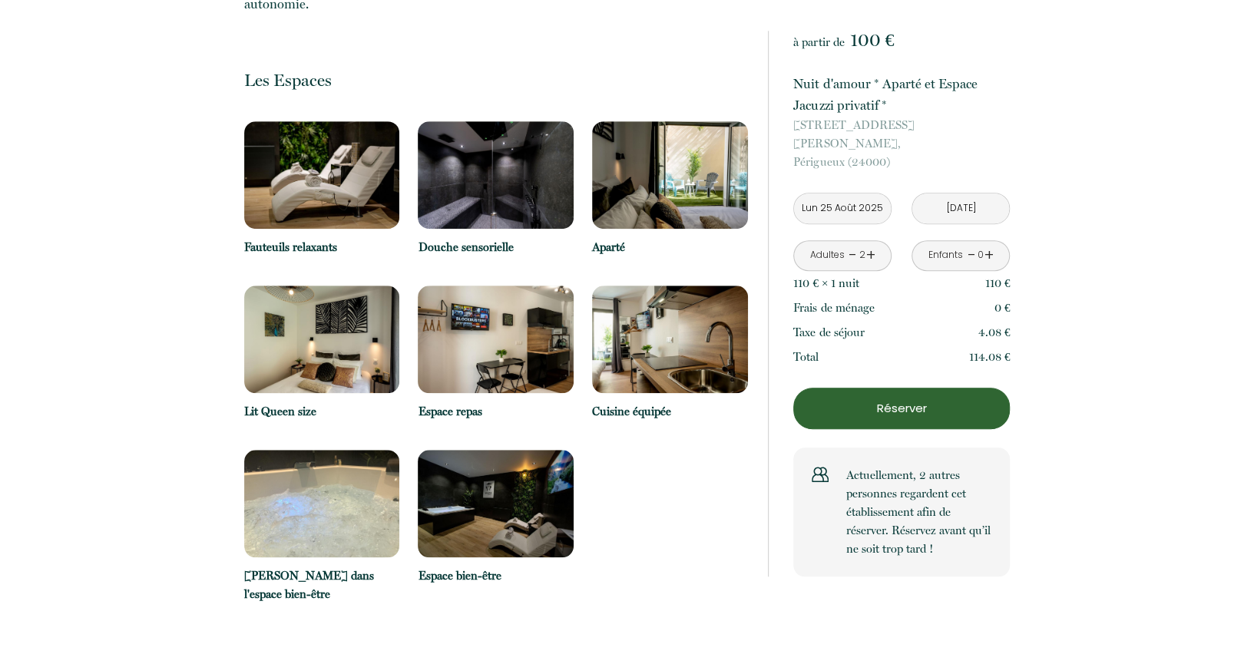
click at [838, 200] on input "Lun 25 Août 2025" at bounding box center [842, 209] width 97 height 30
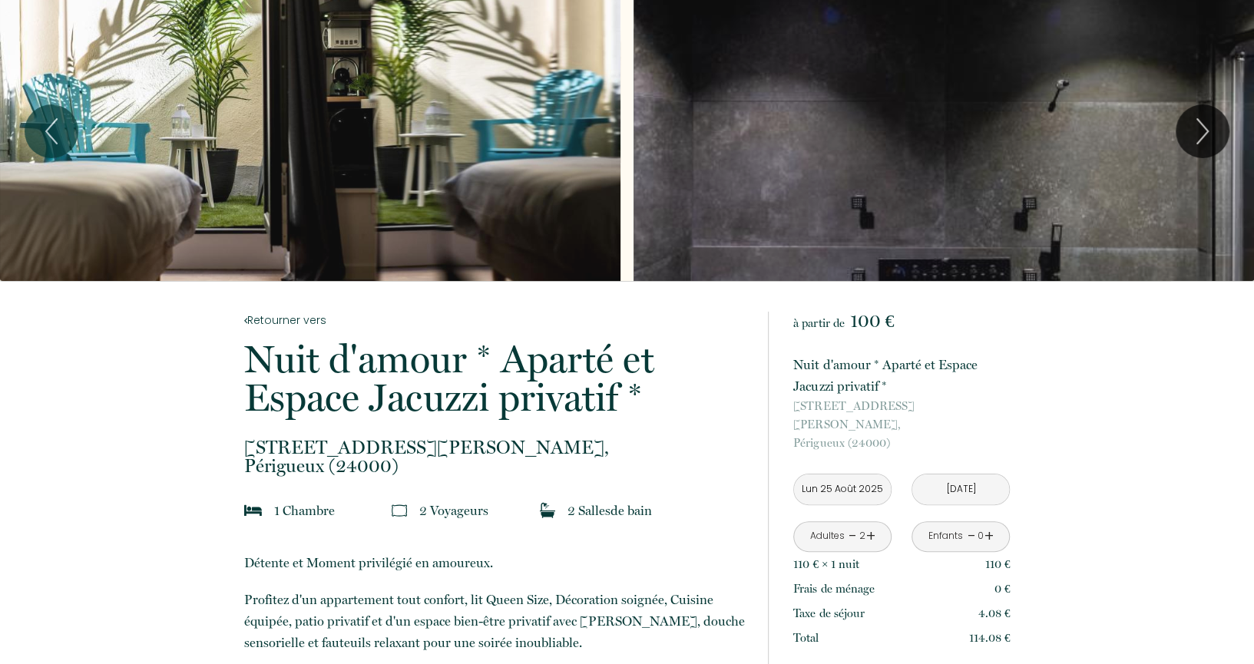
scroll to position [0, 0]
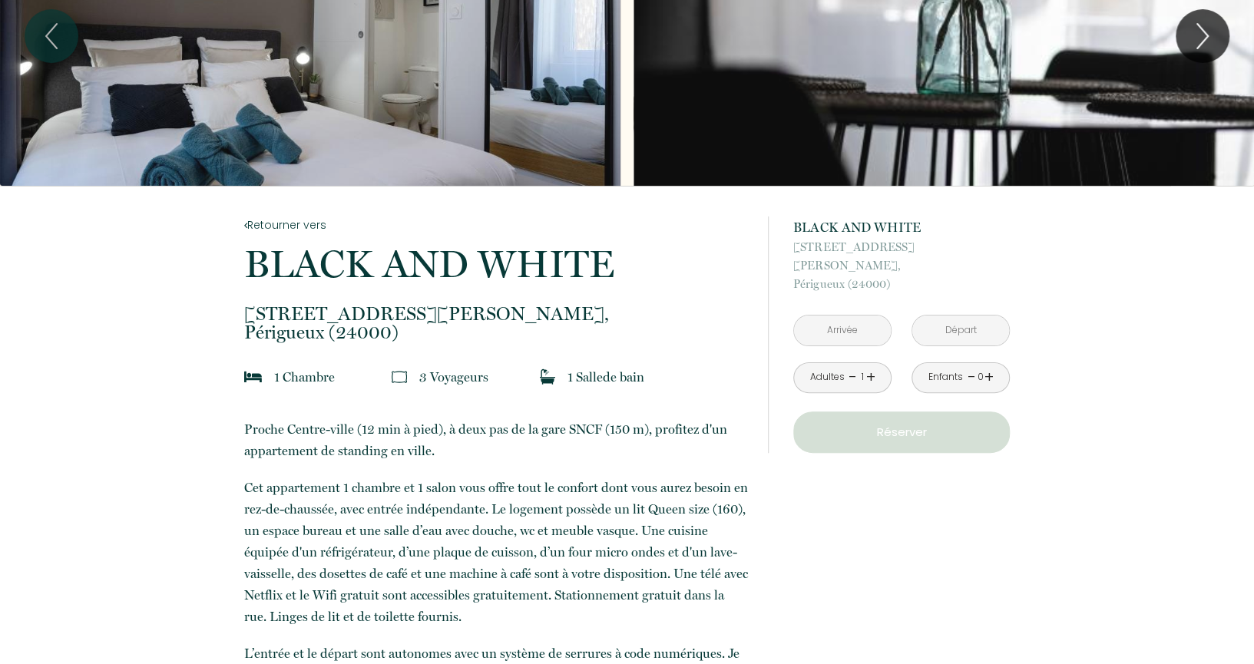
scroll to position [204, 0]
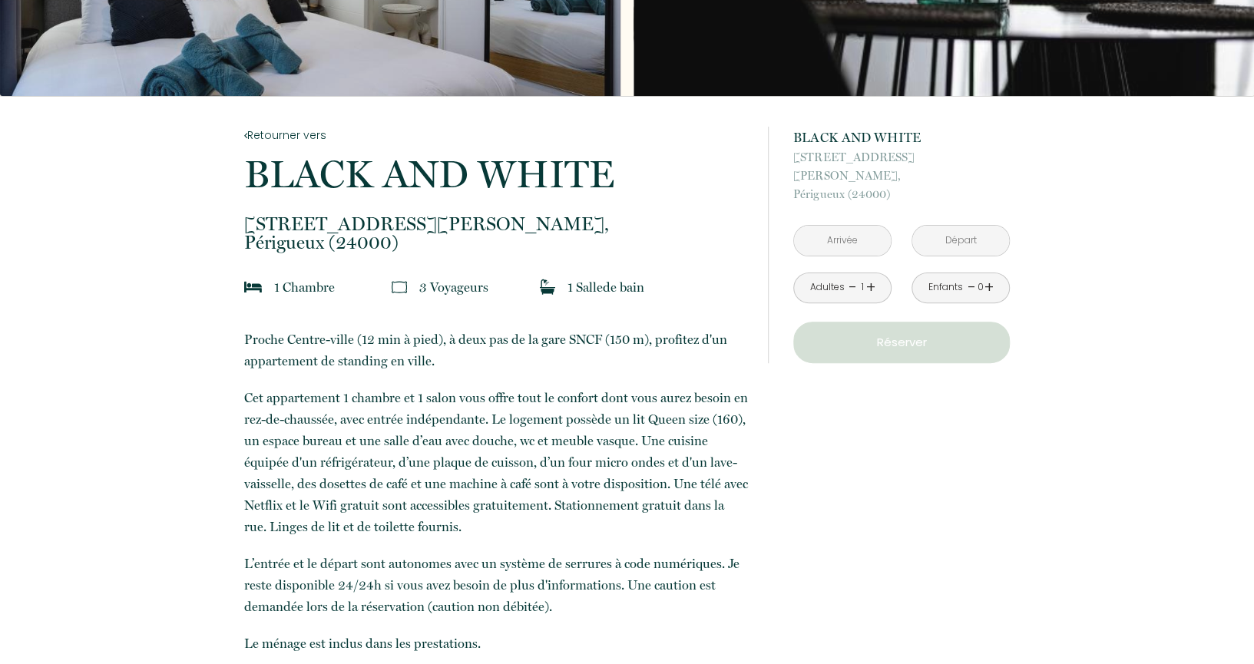
click at [857, 231] on input "text" at bounding box center [842, 241] width 97 height 30
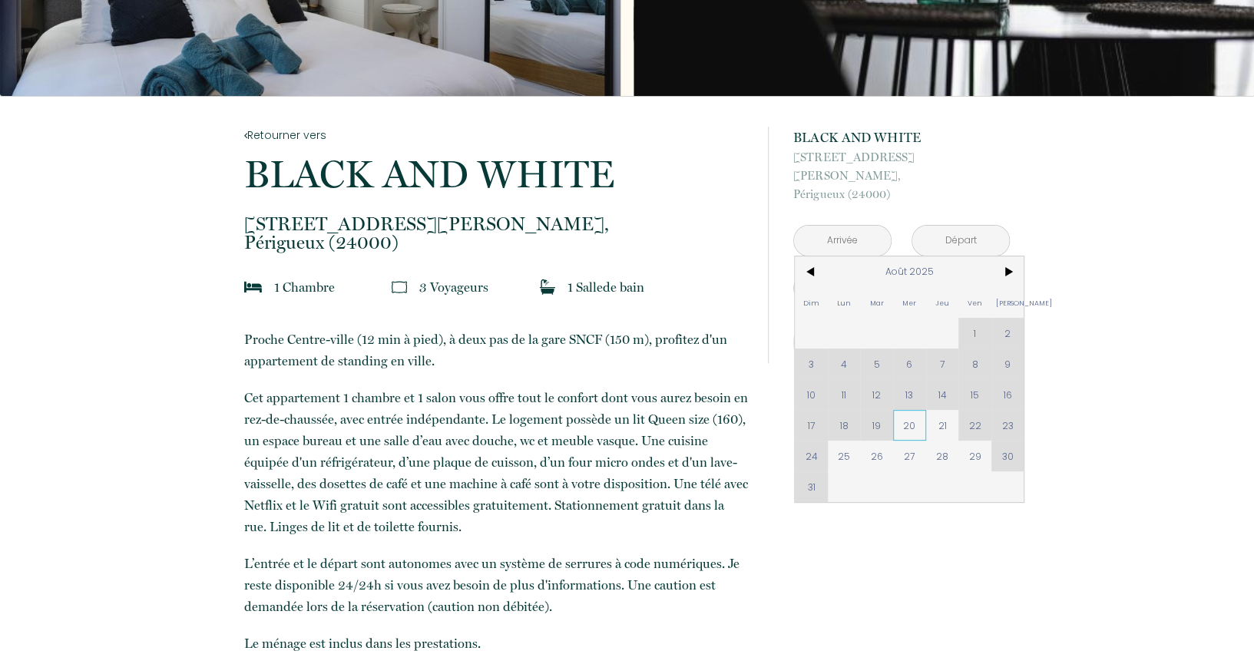
click at [912, 413] on span "20" at bounding box center [909, 425] width 33 height 31
type input "Mer 20 Août 2025"
type input "Jeu 21 Août 2025"
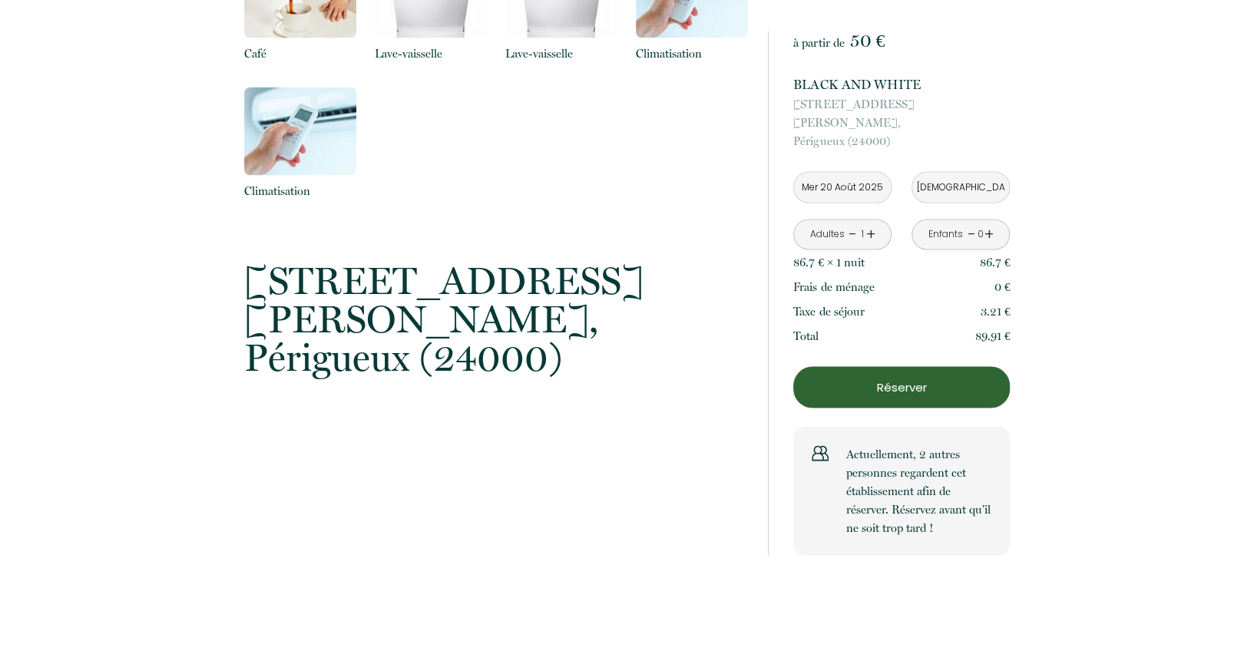
scroll to position [2048, 0]
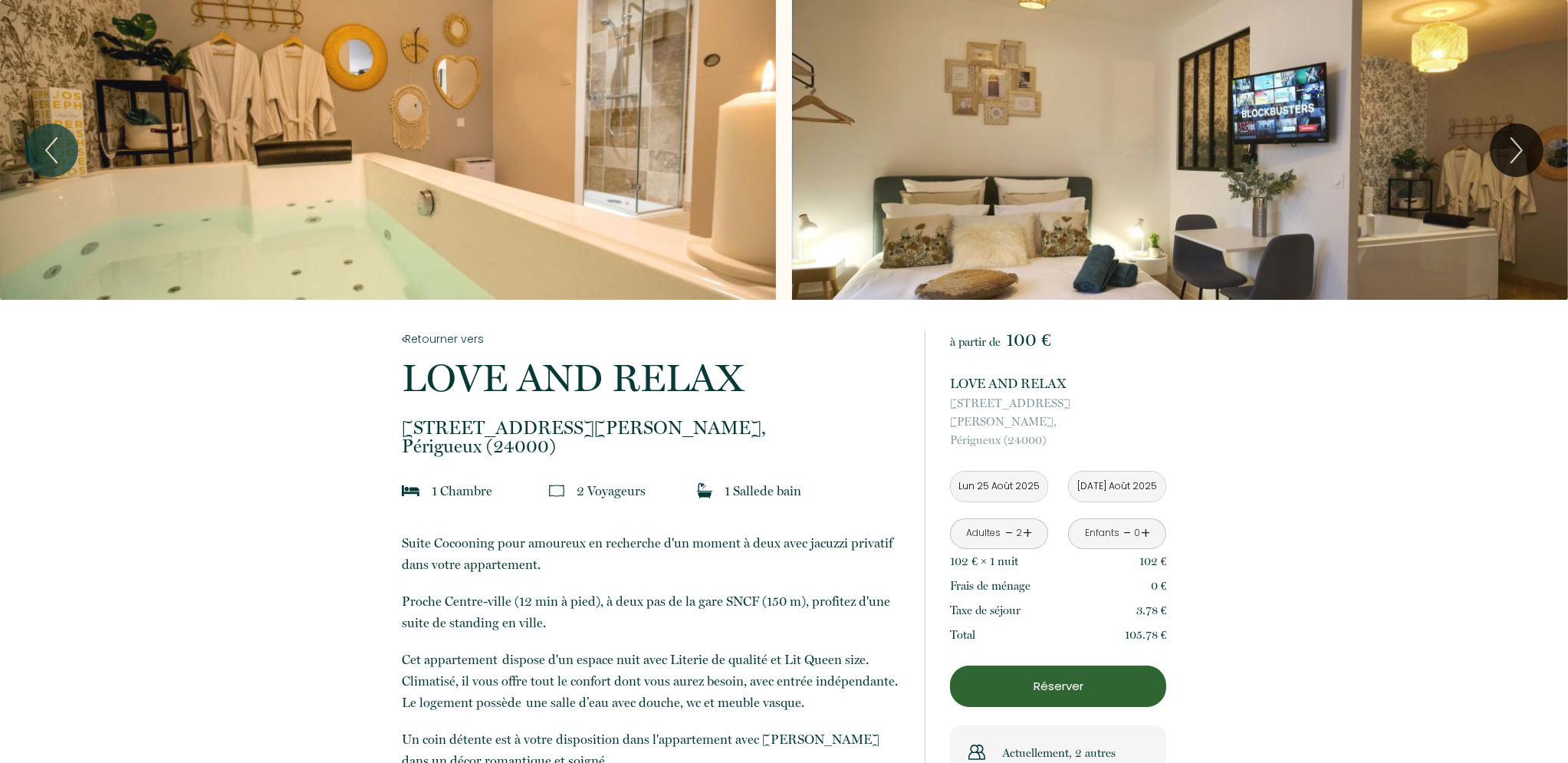
click at [652, 236] on div "Slideshow" at bounding box center [387, 150] width 776 height 300
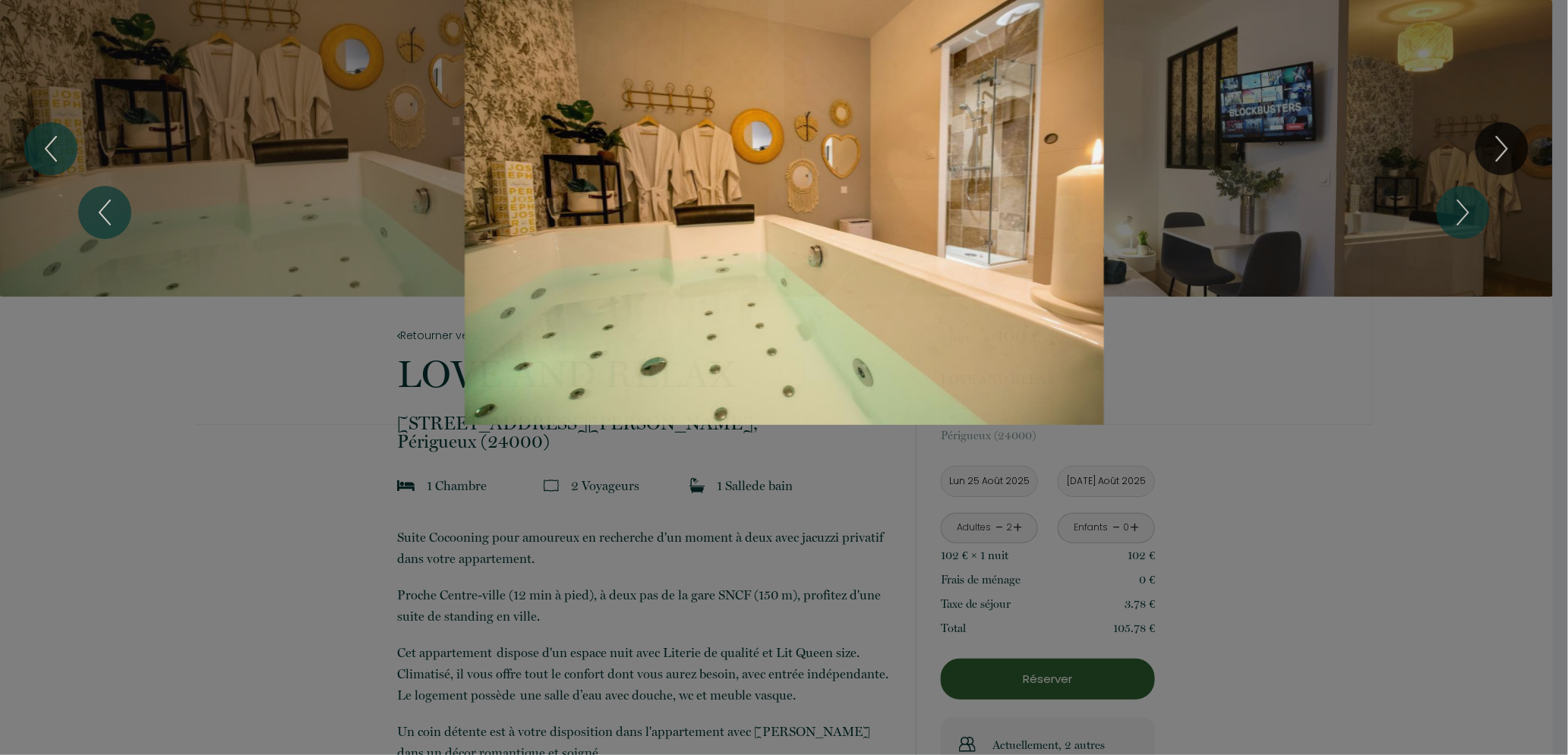
click at [1504, 168] on div "1 2 3 4 5 6" at bounding box center [784, 212] width 1568 height 425
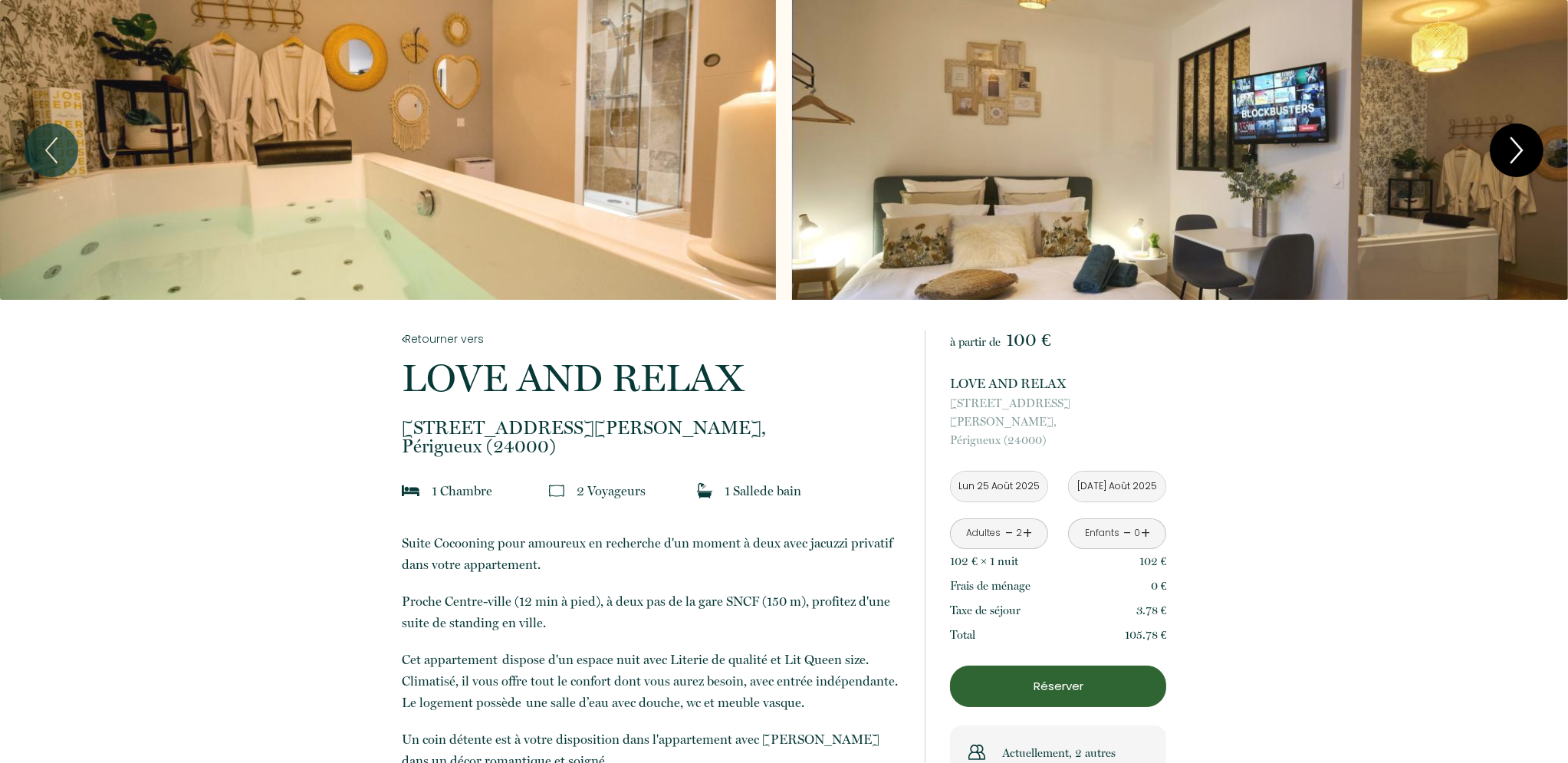
click at [1506, 151] on icon "Next" at bounding box center [1516, 151] width 32 height 46
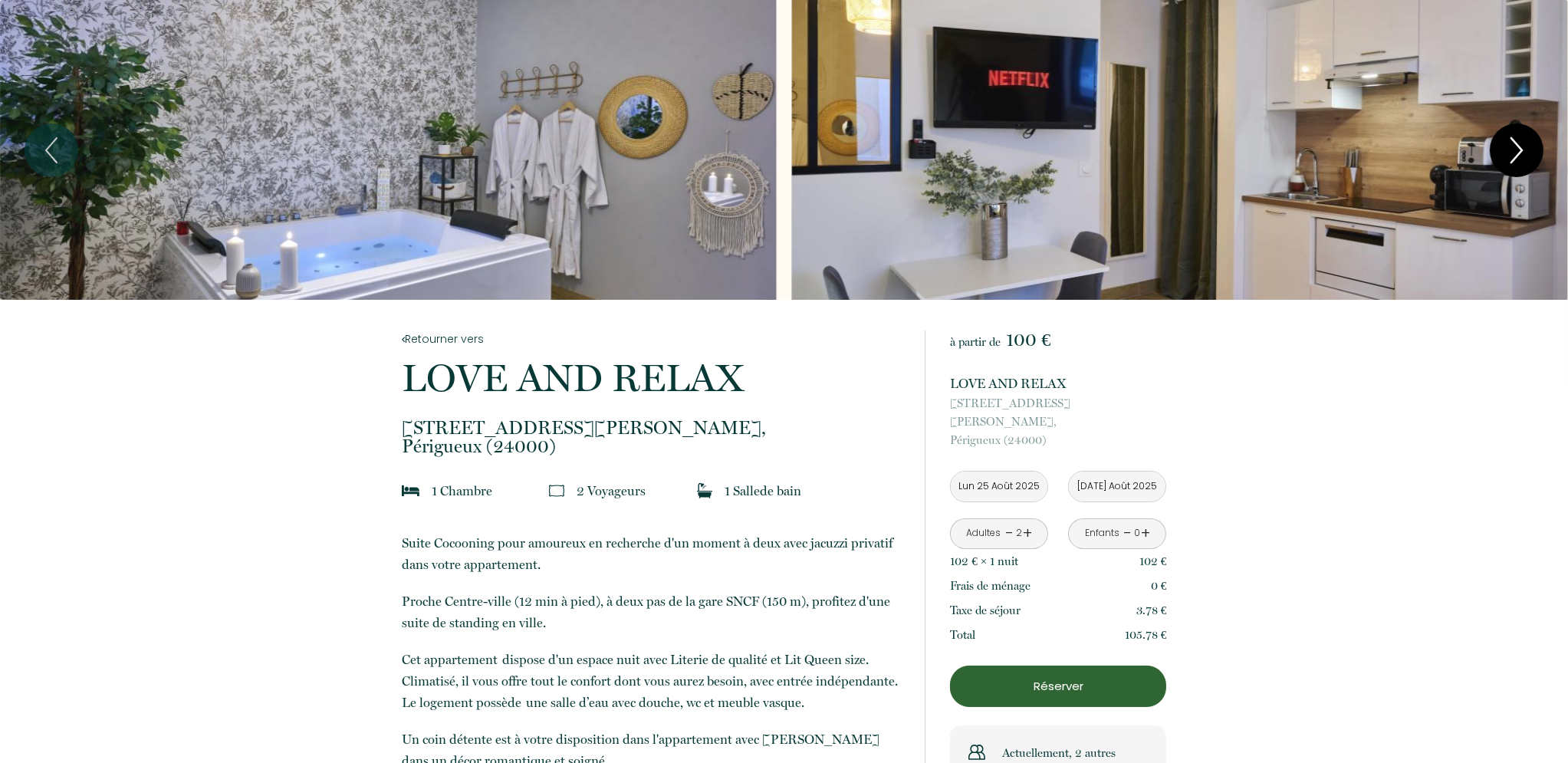
click at [1506, 151] on icon "Next" at bounding box center [1516, 151] width 32 height 46
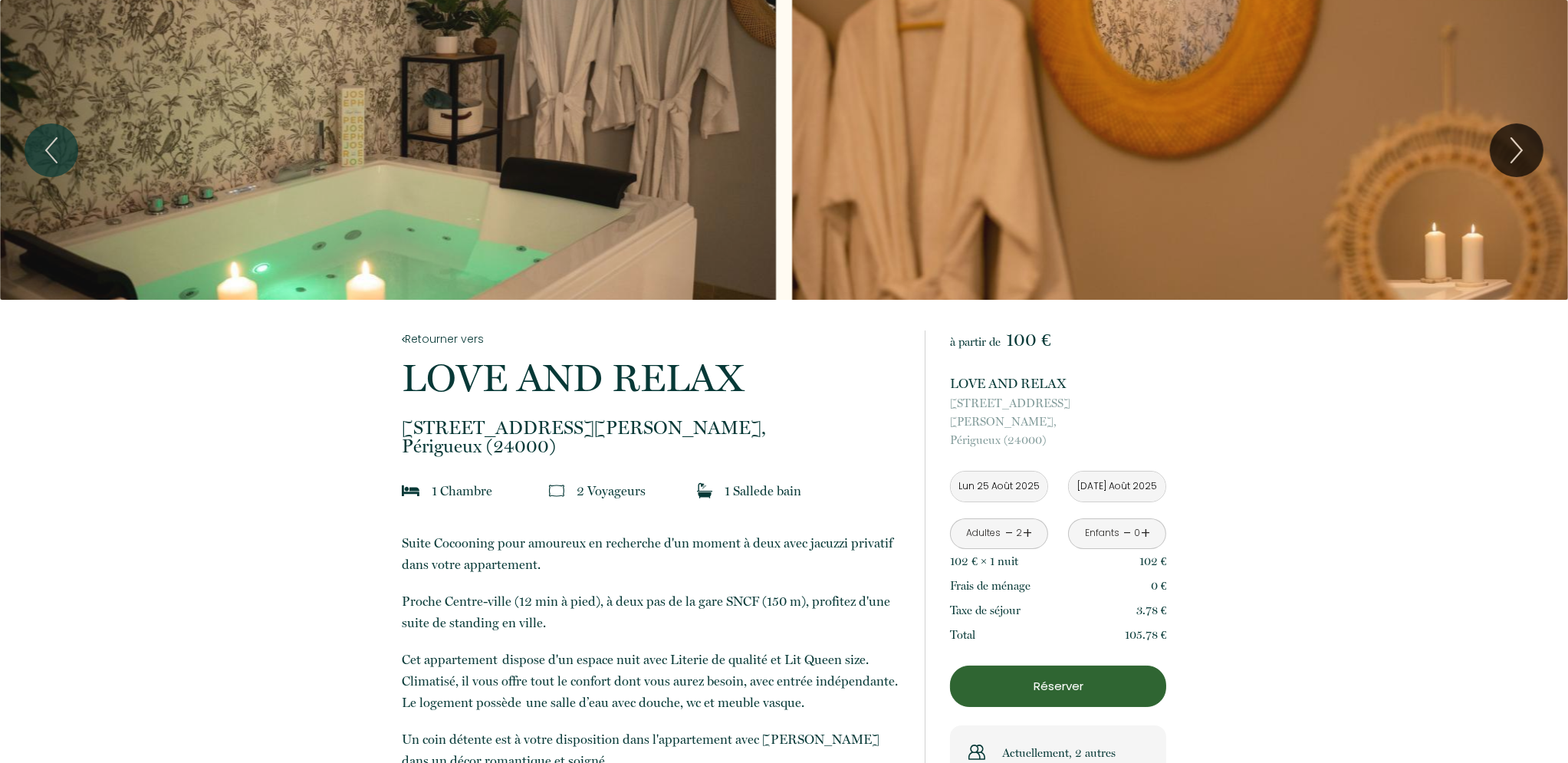
click at [1207, 151] on div "Slideshow" at bounding box center [1180, 150] width 776 height 300
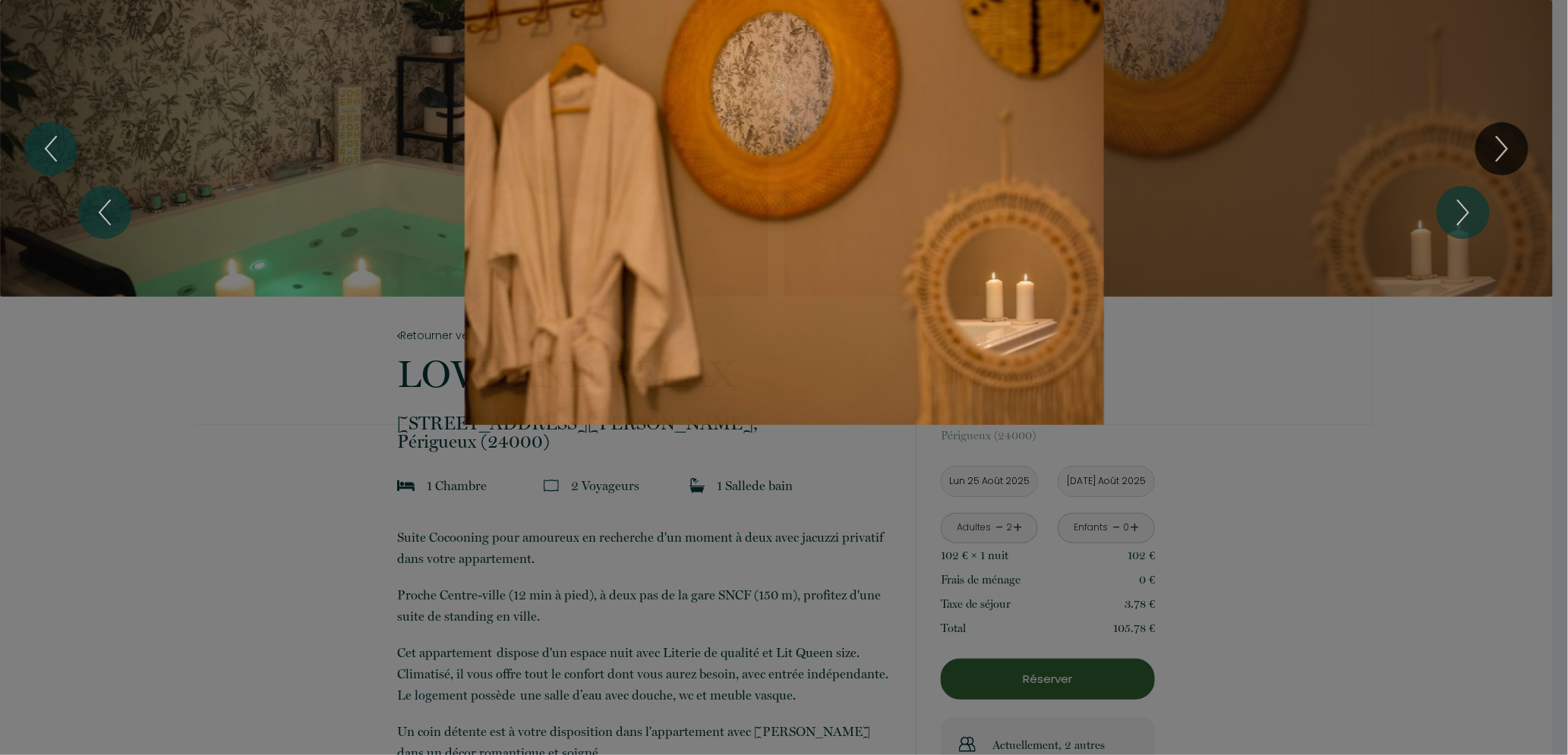
click at [1512, 153] on div "1 2 3 4 5 6" at bounding box center [784, 212] width 1568 height 425
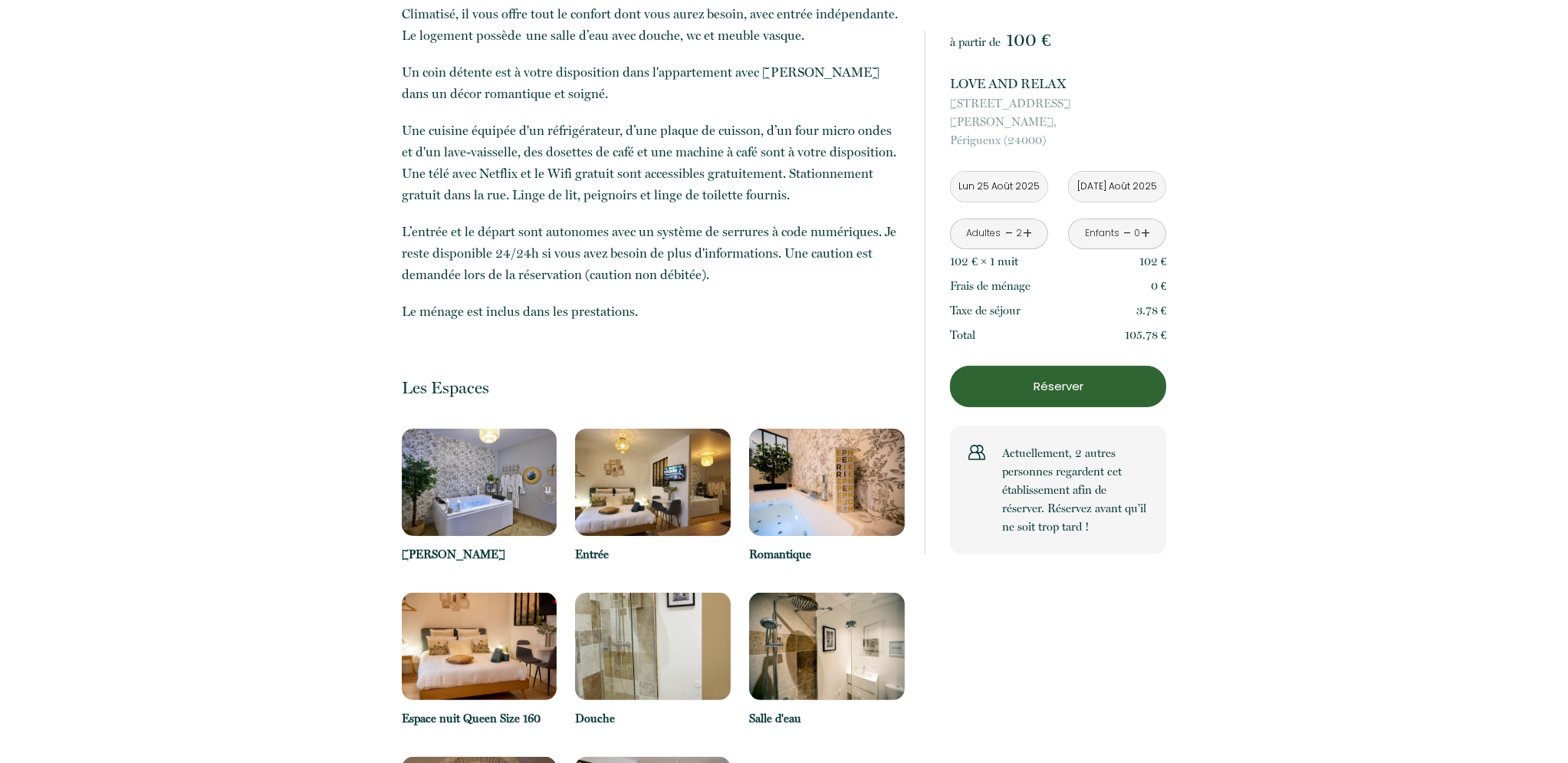
scroll to position [872, 0]
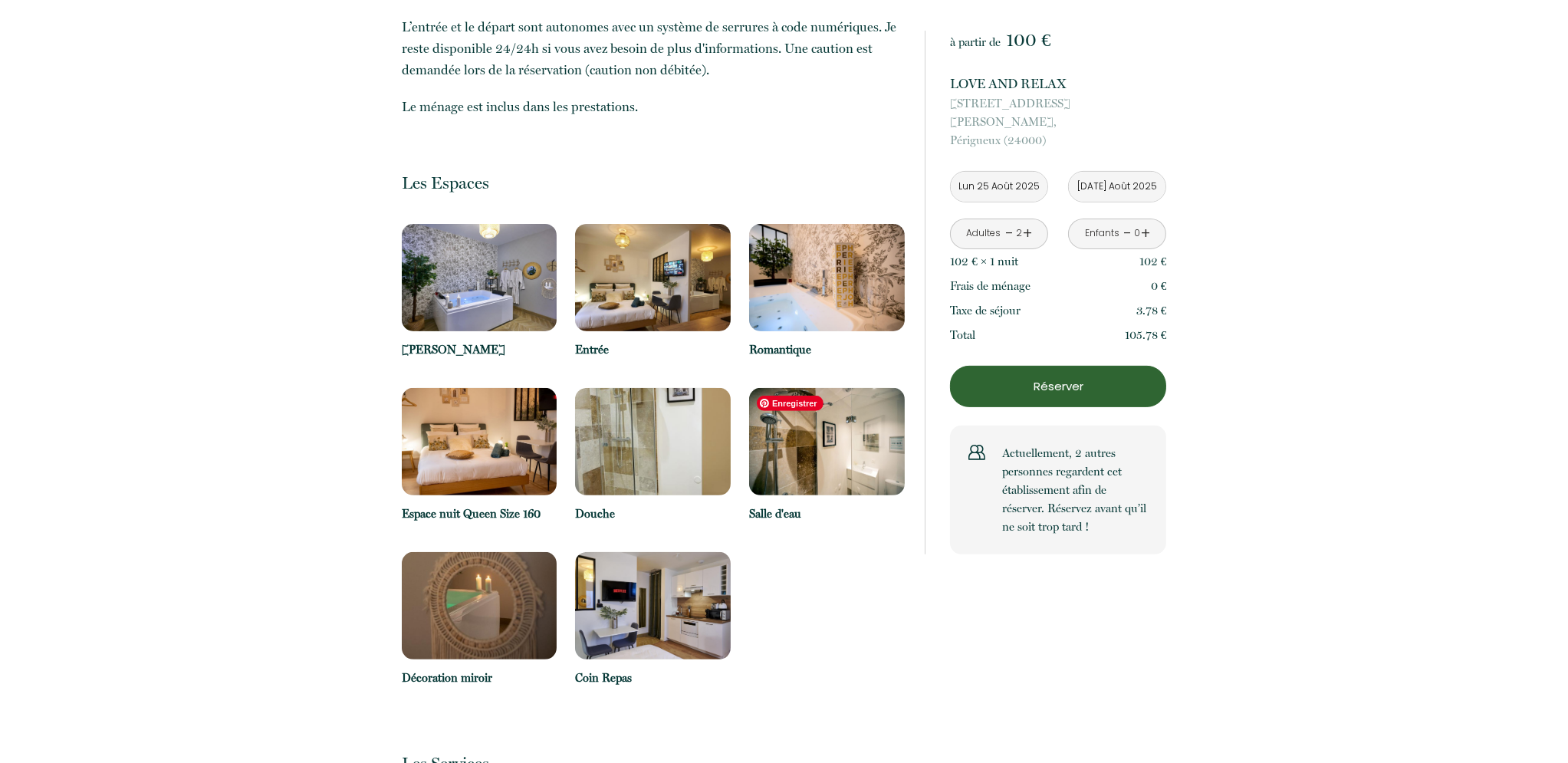
click at [895, 463] on img at bounding box center [827, 442] width 156 height 108
click at [868, 466] on img at bounding box center [827, 442] width 156 height 108
click at [785, 520] on p "Salle d'eau" at bounding box center [827, 513] width 156 height 18
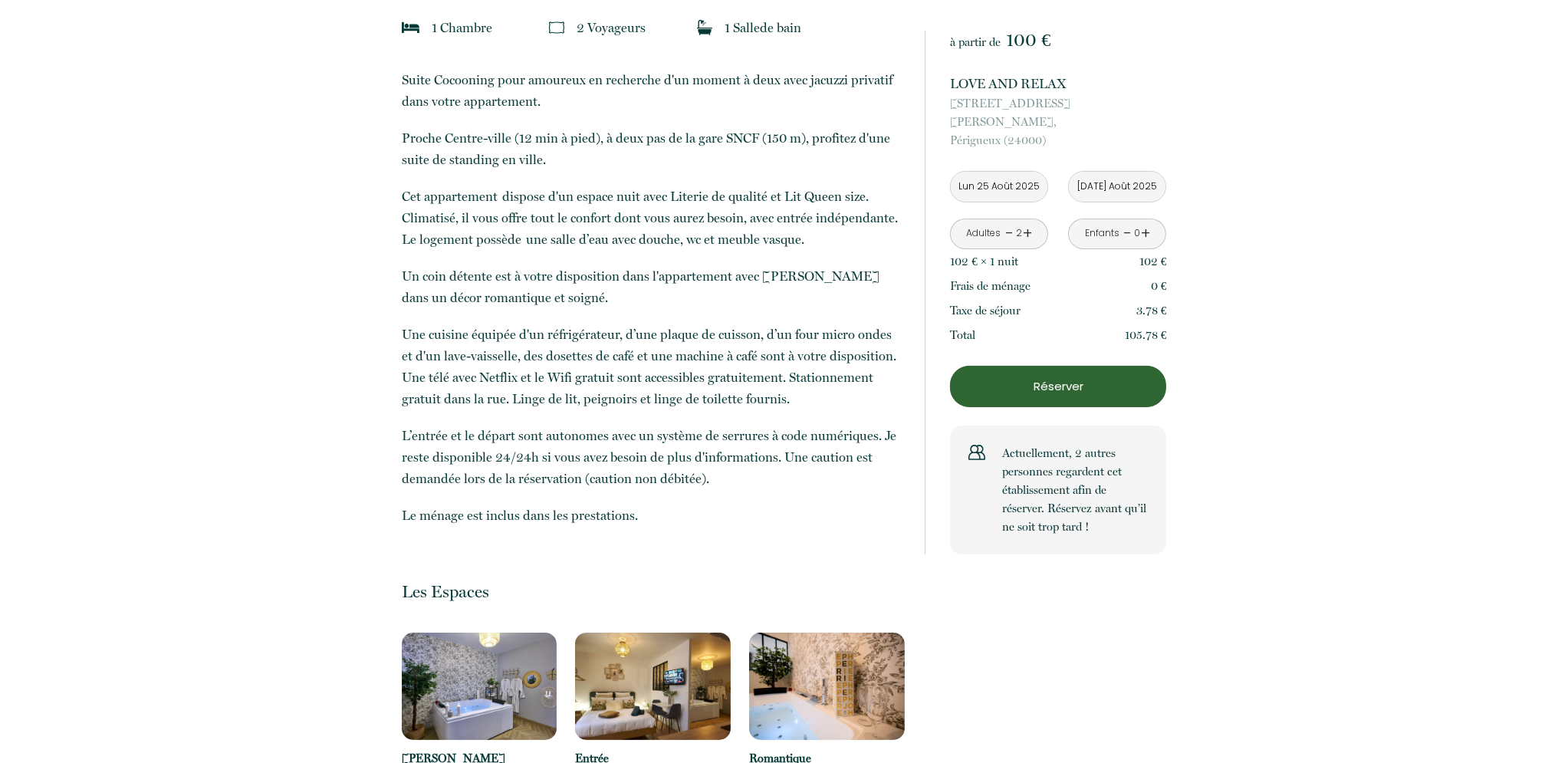
scroll to position [0, 0]
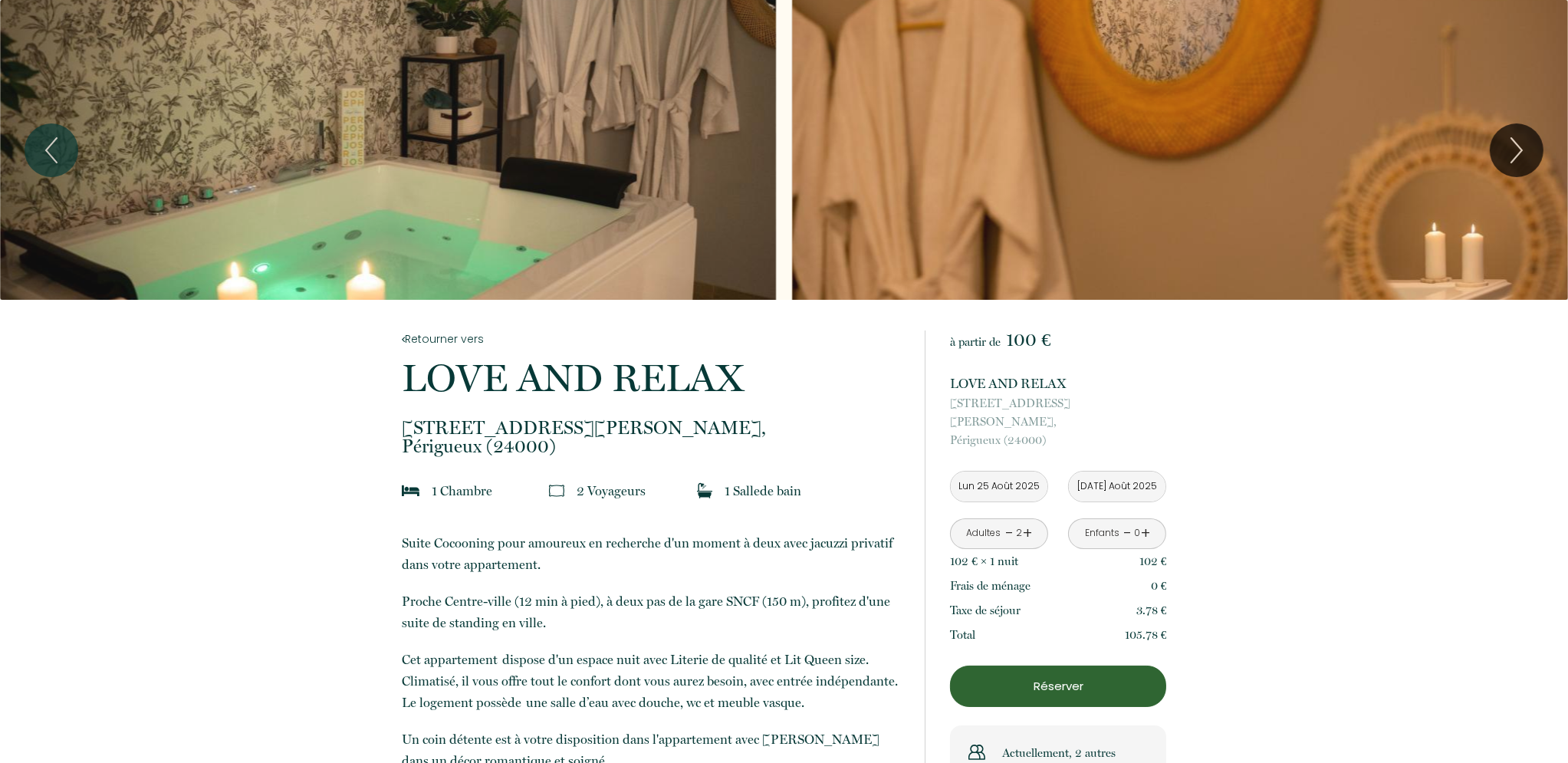
click at [663, 164] on div "Slideshow" at bounding box center [387, 150] width 776 height 300
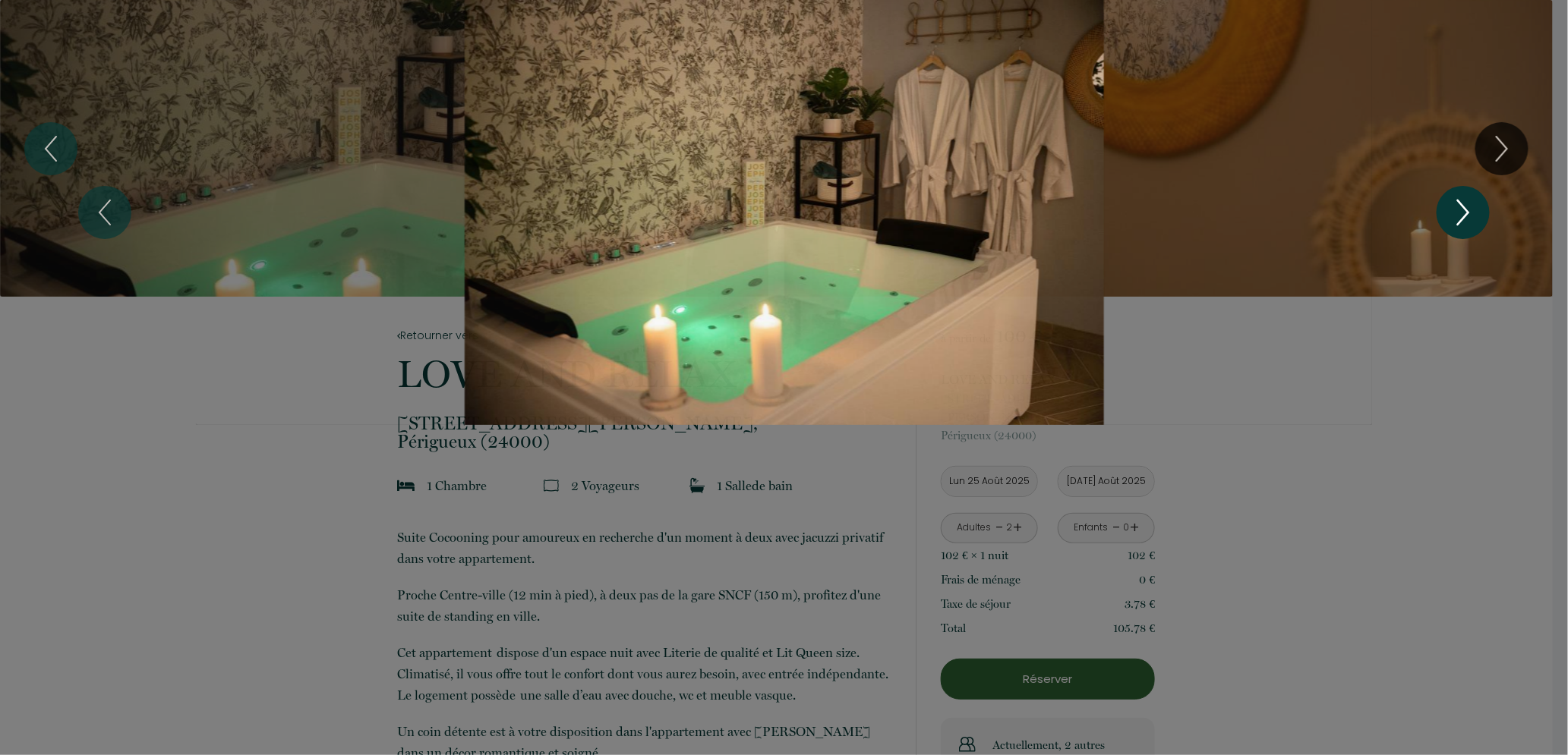
click at [1467, 211] on icon "Next" at bounding box center [1463, 212] width 32 height 45
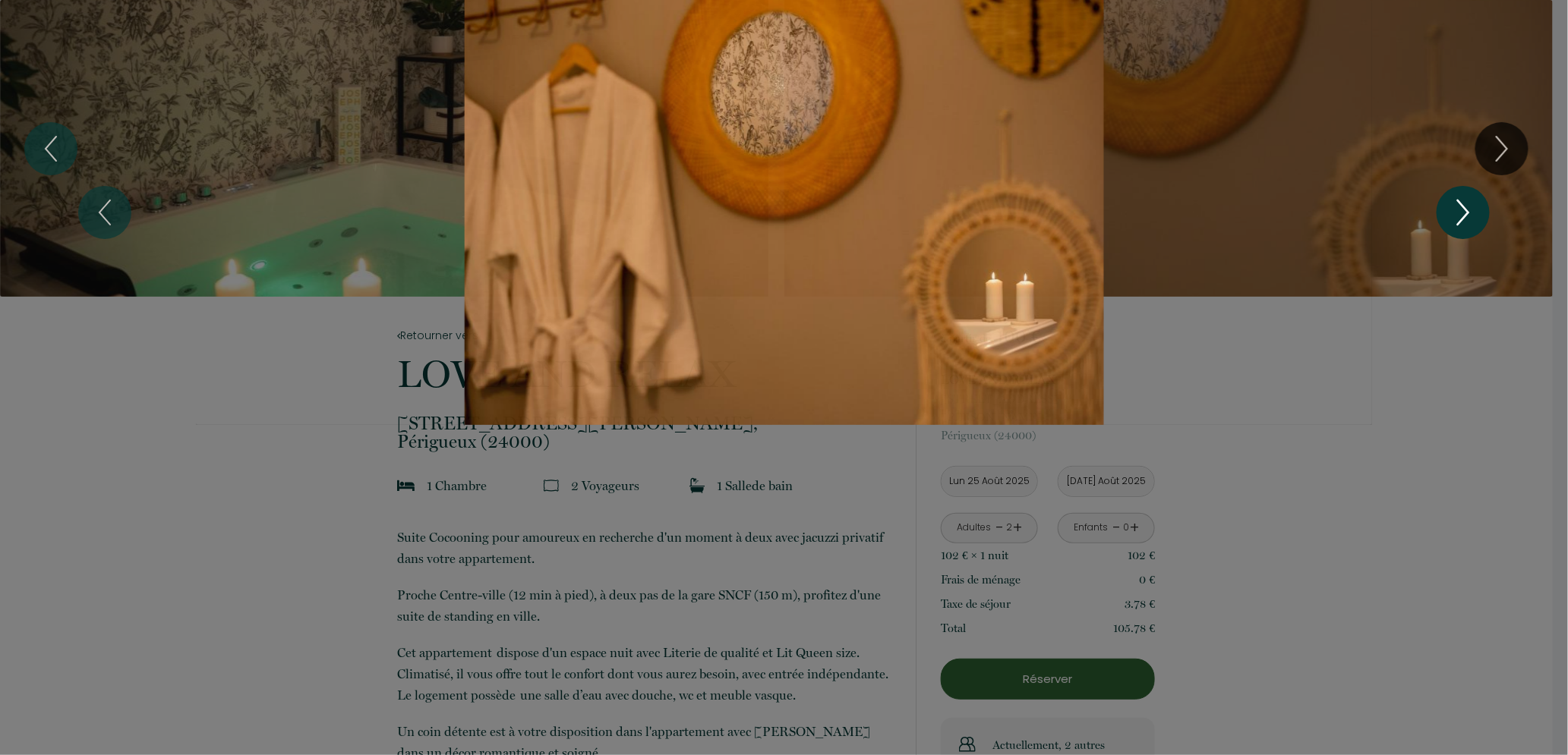
click at [1467, 211] on icon "Next" at bounding box center [1463, 212] width 32 height 45
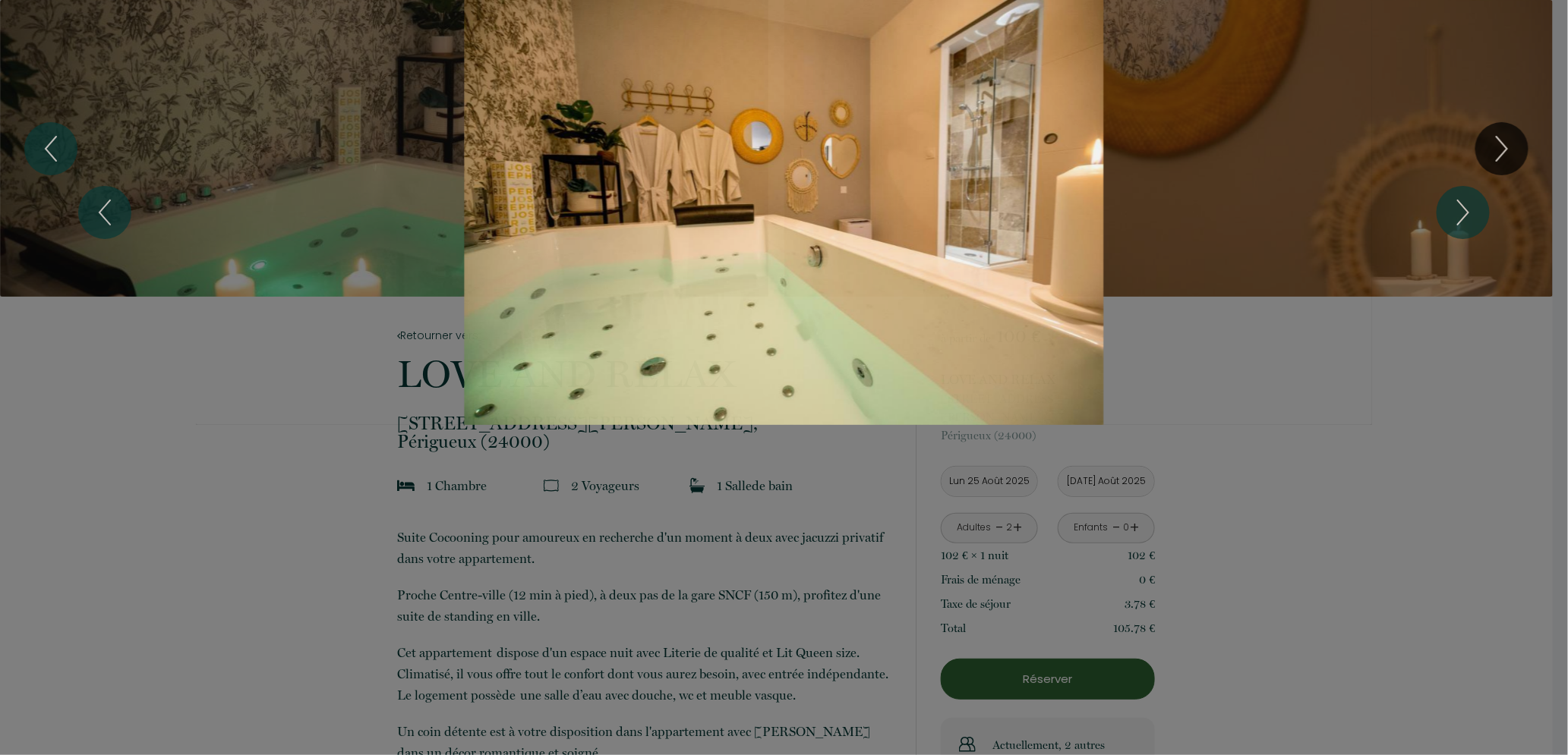
drag, startPoint x: 1166, startPoint y: 174, endPoint x: 726, endPoint y: 75, distance: 451.0
click at [1166, 173] on div "Slideshow" at bounding box center [784, 212] width 1176 height 425
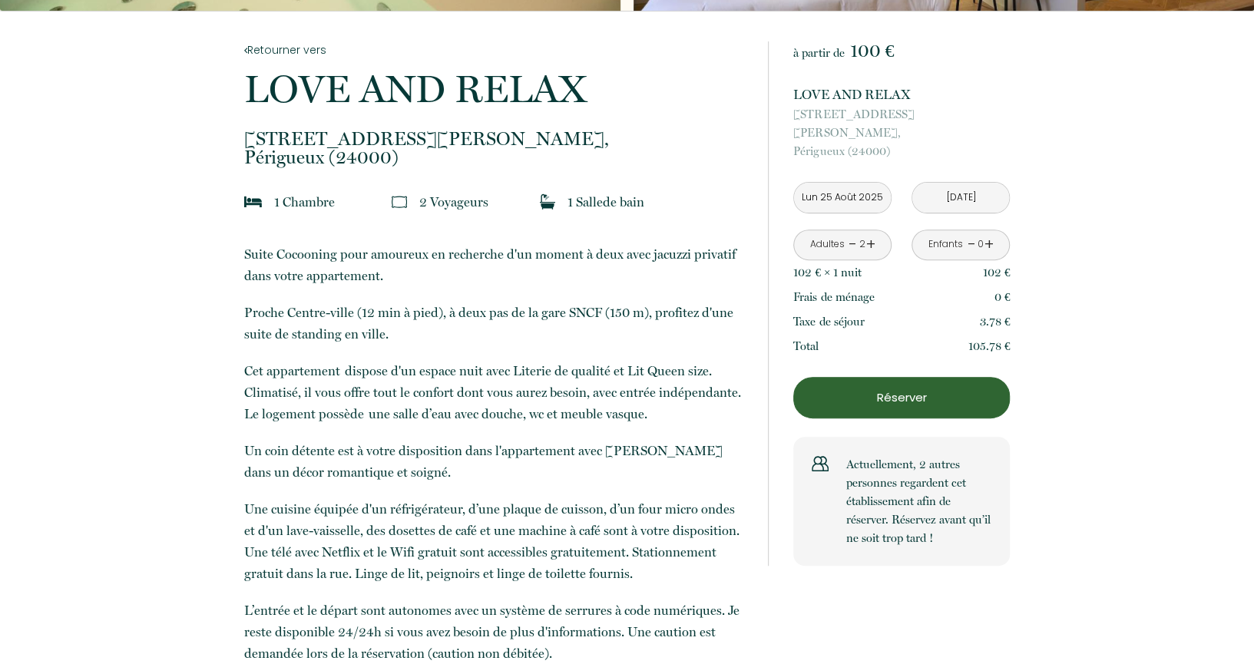
scroll to position [307, 0]
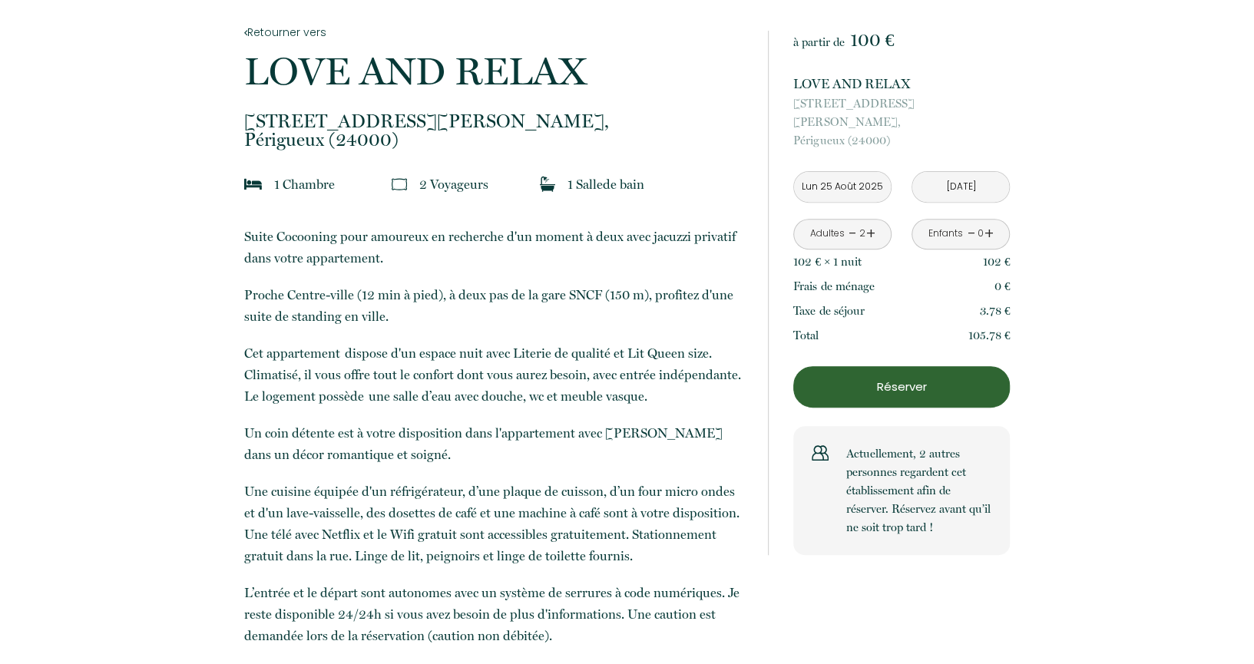
click at [838, 172] on input "Lun 25 Août 2025" at bounding box center [842, 187] width 97 height 30
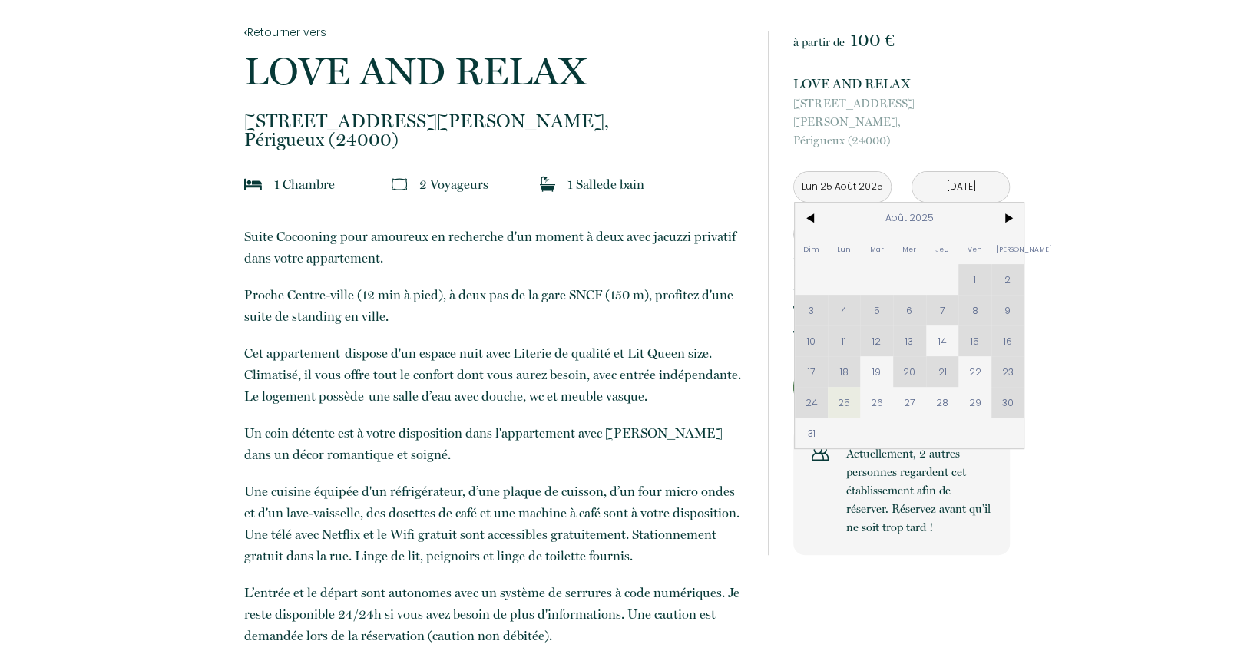
click at [838, 172] on input "Lun 25 Août 2025" at bounding box center [842, 187] width 97 height 30
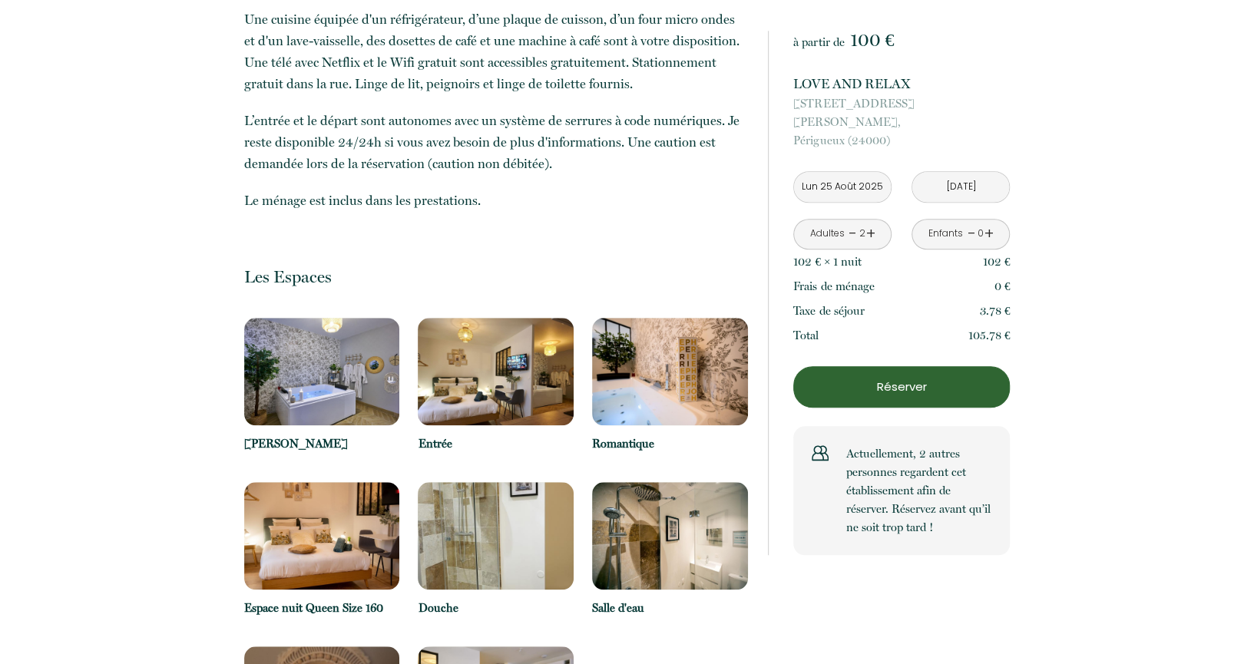
scroll to position [922, 0]
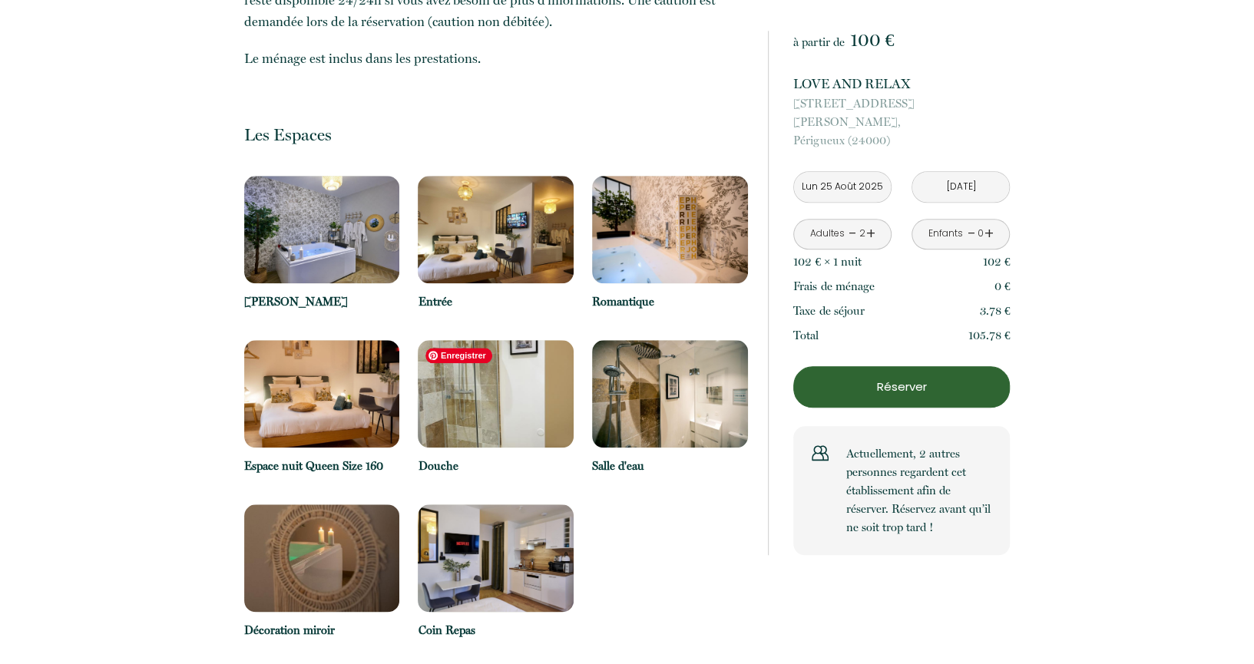
click at [472, 421] on img at bounding box center [496, 394] width 156 height 108
click at [532, 398] on img at bounding box center [496, 394] width 156 height 108
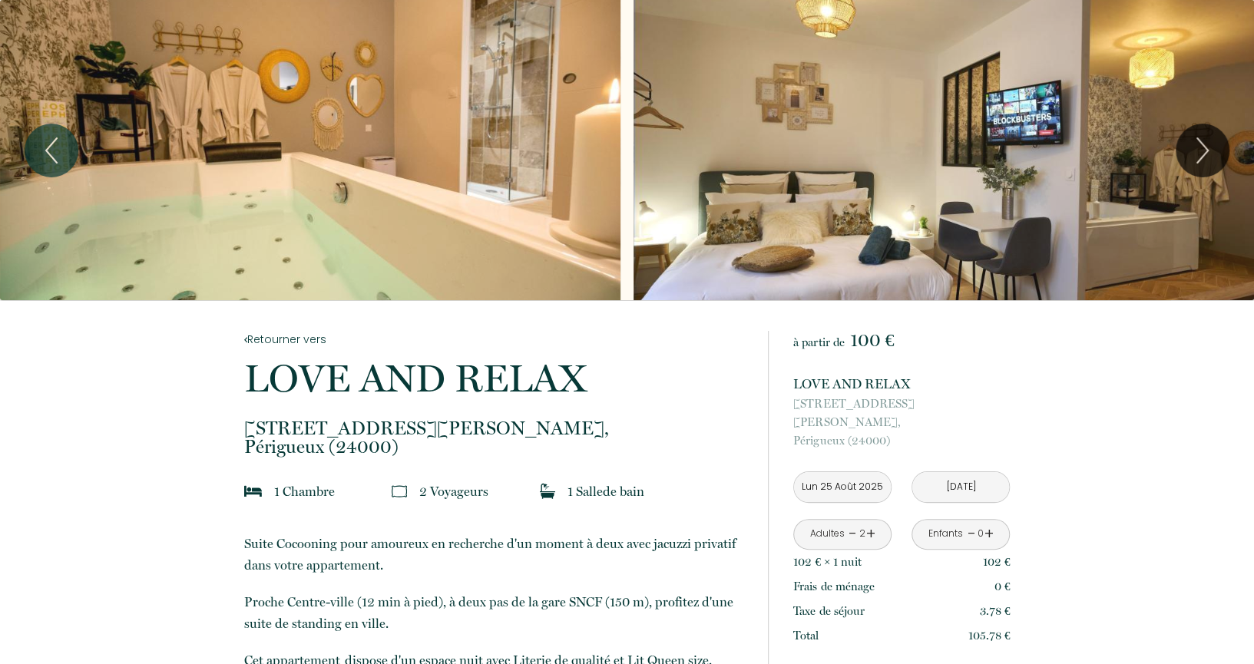
scroll to position [204, 0]
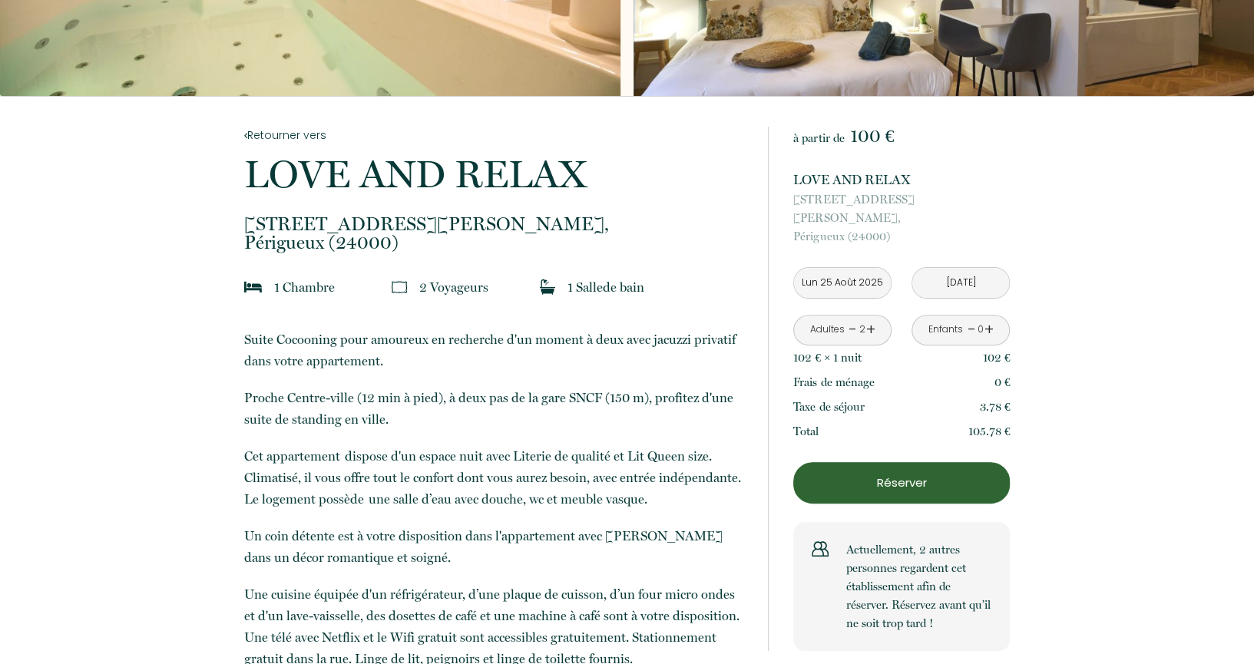
click at [842, 268] on input "Lun 25 Août 2025" at bounding box center [842, 283] width 97 height 30
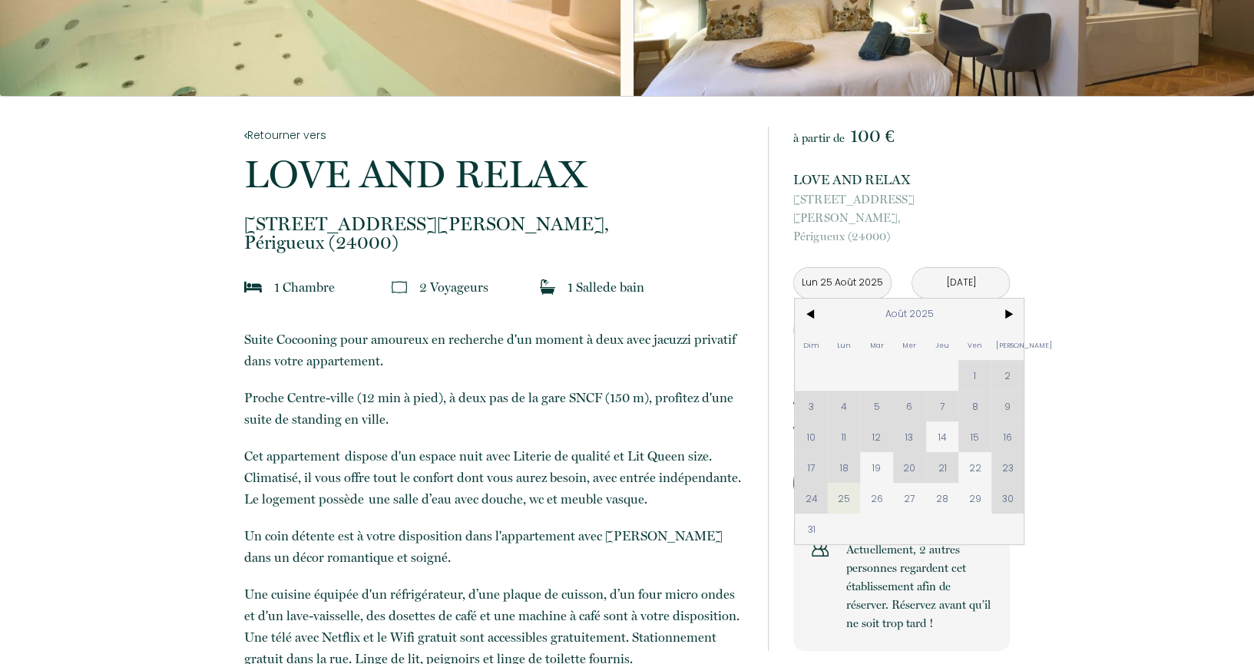
click at [842, 268] on input "Lun 25 Août 2025" at bounding box center [842, 283] width 97 height 30
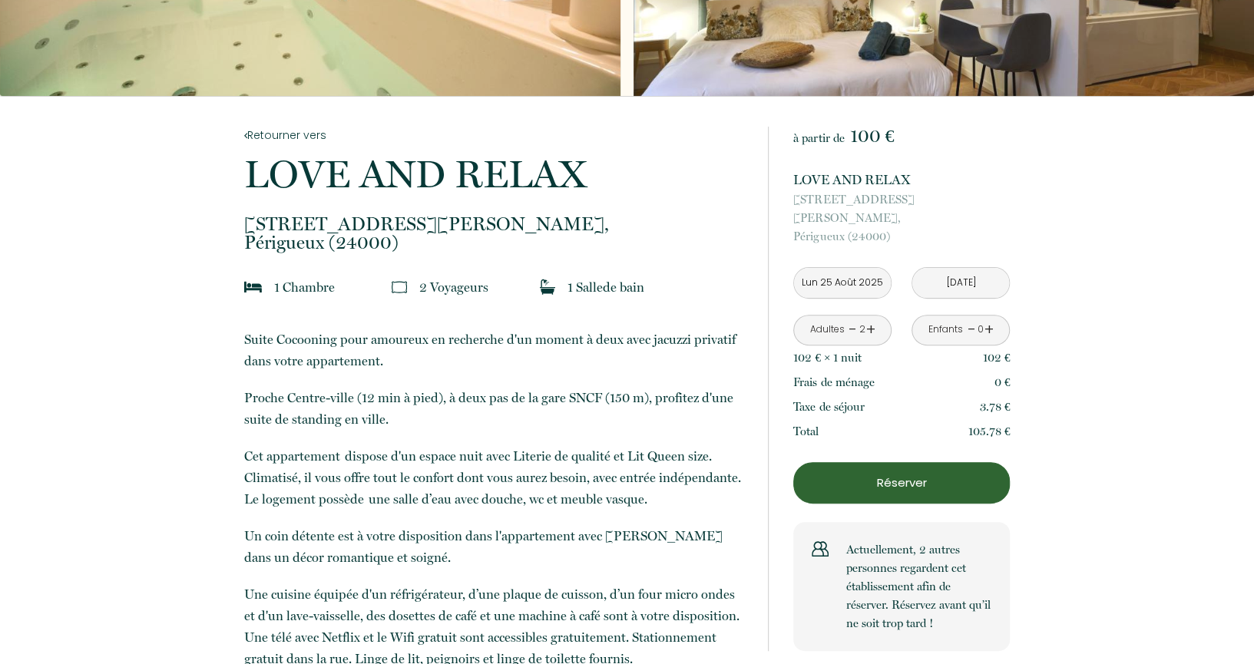
click at [869, 268] on input "Lun 25 Août 2025" at bounding box center [842, 283] width 97 height 30
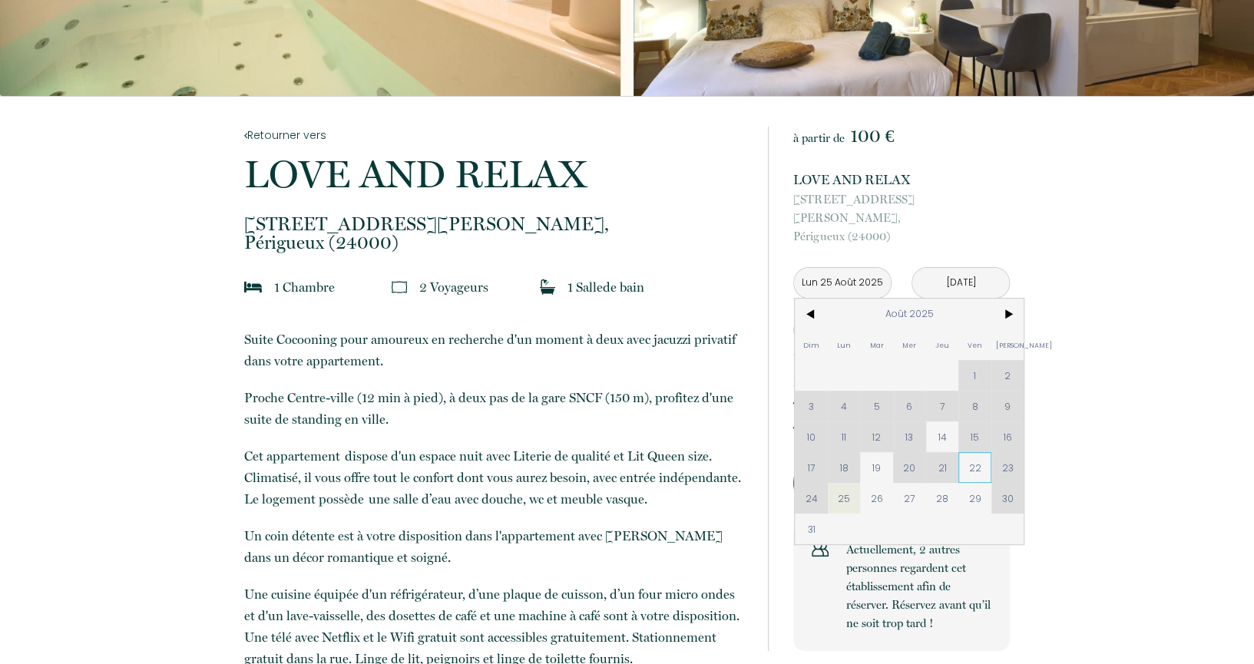
click at [964, 454] on span "22" at bounding box center [975, 467] width 33 height 31
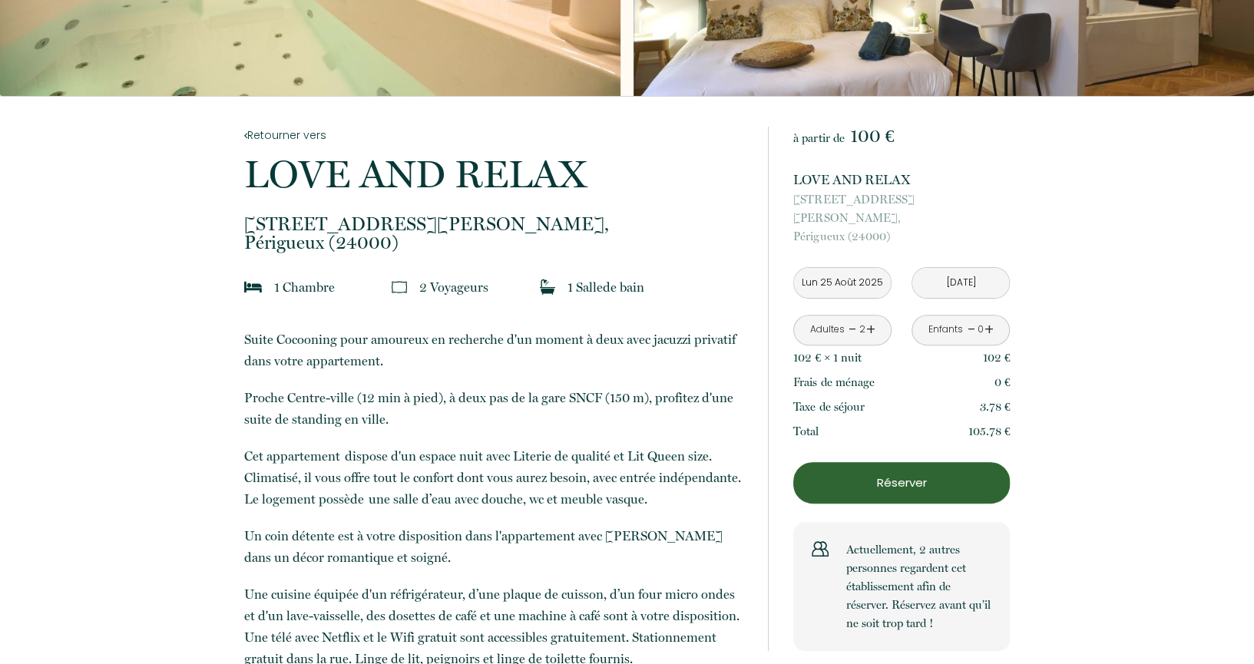
type input "Ven 22 Août 2025"
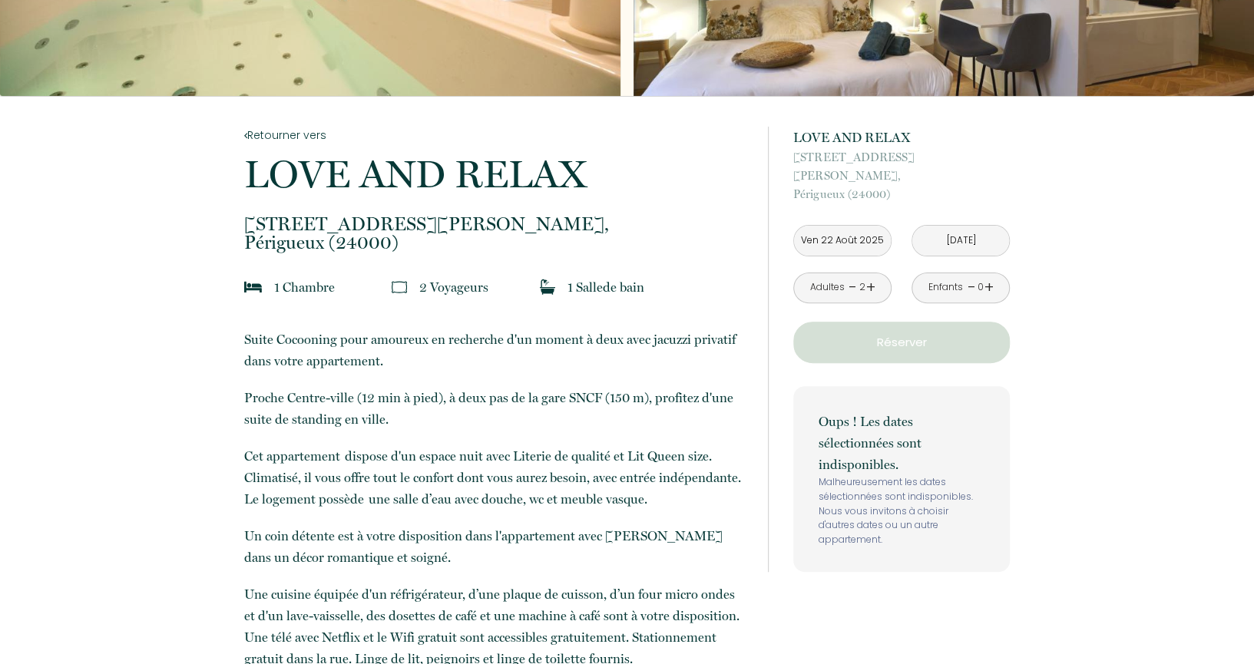
click at [951, 226] on input "Mar 26 Août 2025" at bounding box center [961, 241] width 97 height 30
click at [960, 227] on input "Mar 26 Août 2025" at bounding box center [961, 241] width 97 height 30
click at [944, 227] on input "Mar 26 Août 2025" at bounding box center [961, 241] width 97 height 30
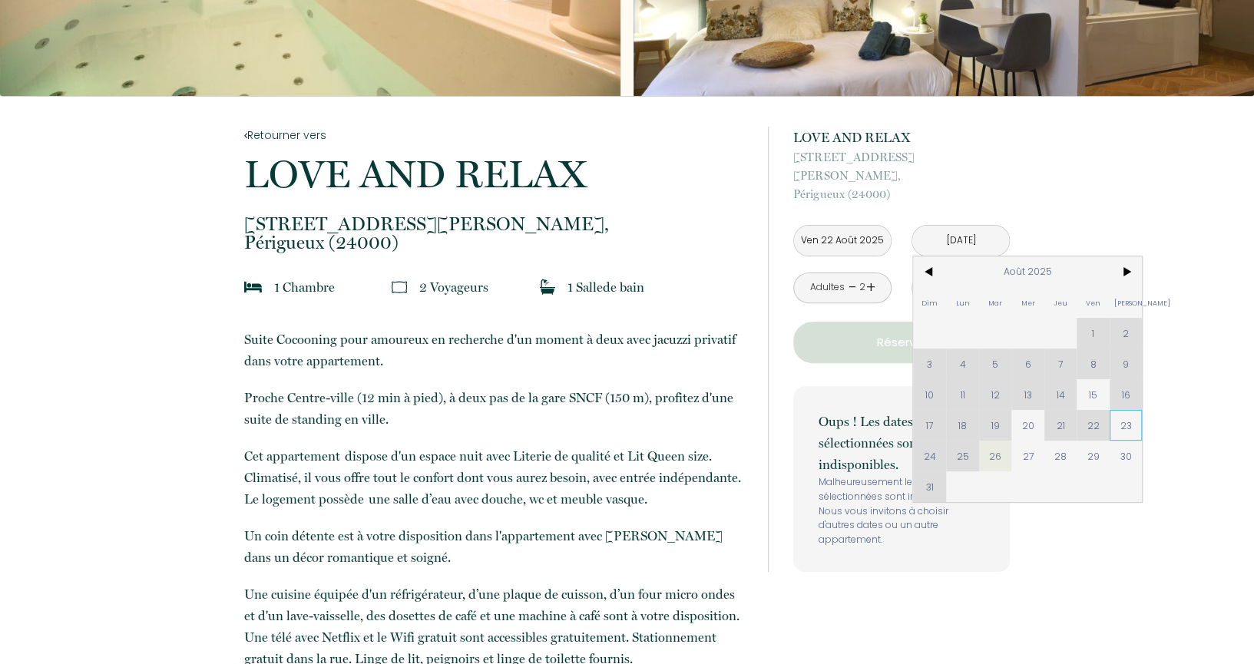
click at [1133, 410] on span "23" at bounding box center [1126, 425] width 33 height 31
type input "Sam 23 Août 2025"
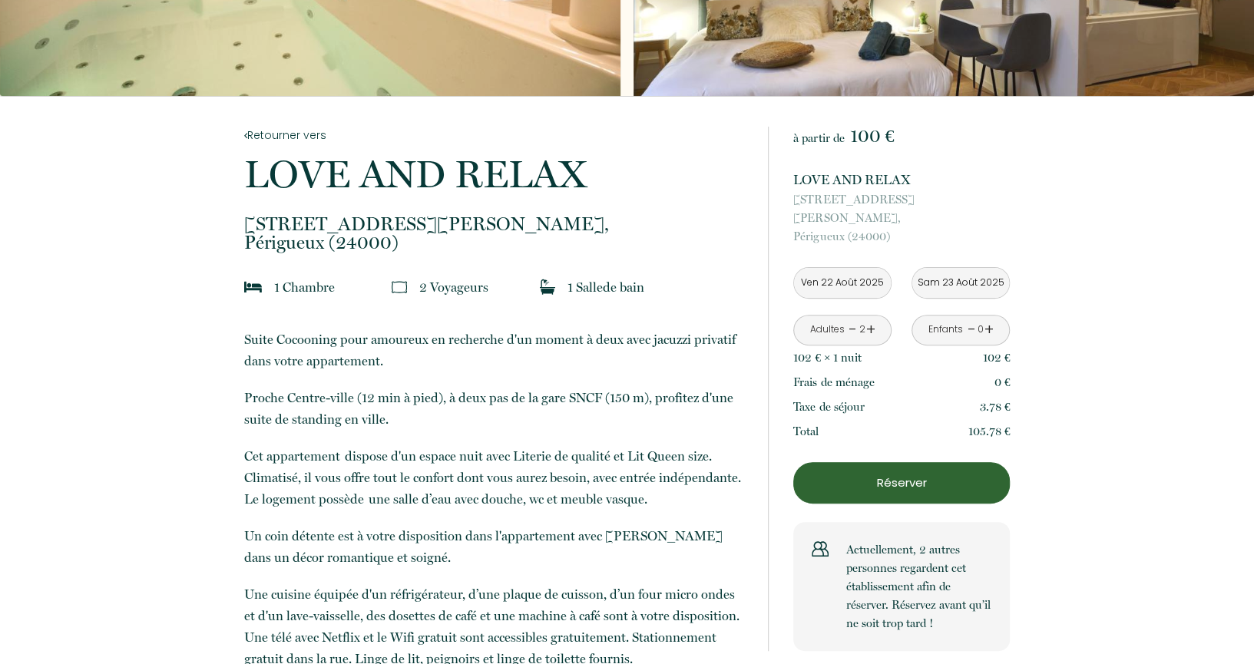
click at [957, 474] on p "Réserver" at bounding box center [902, 483] width 206 height 18
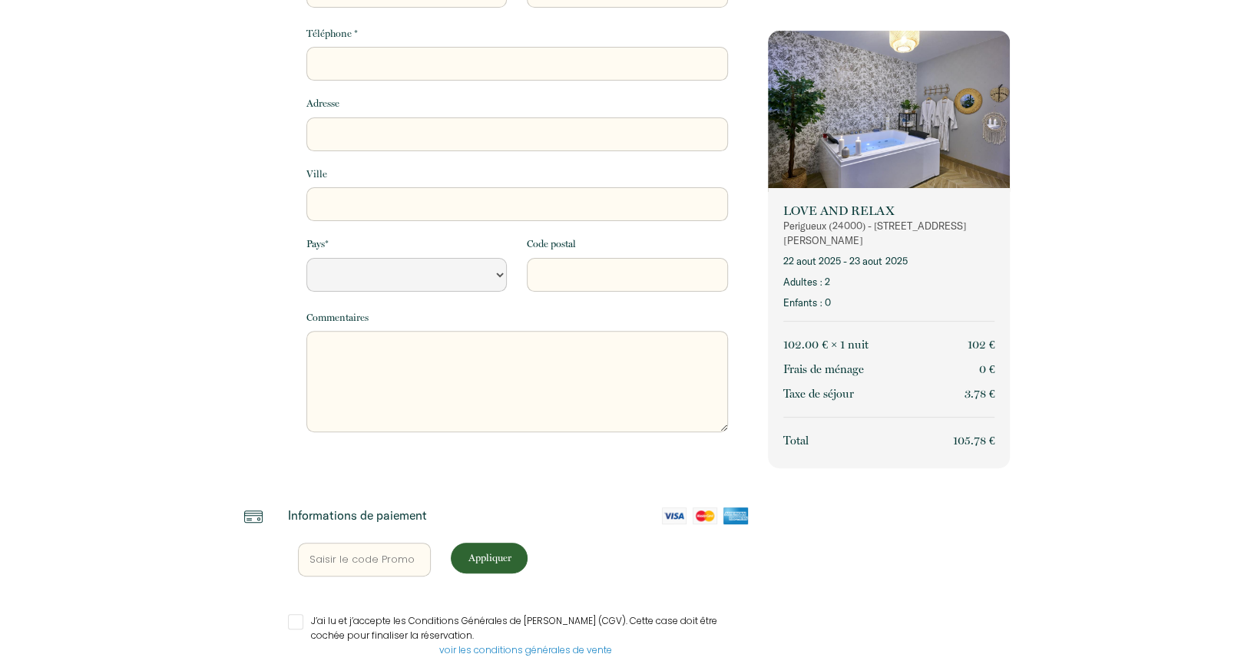
select select "Default select example"
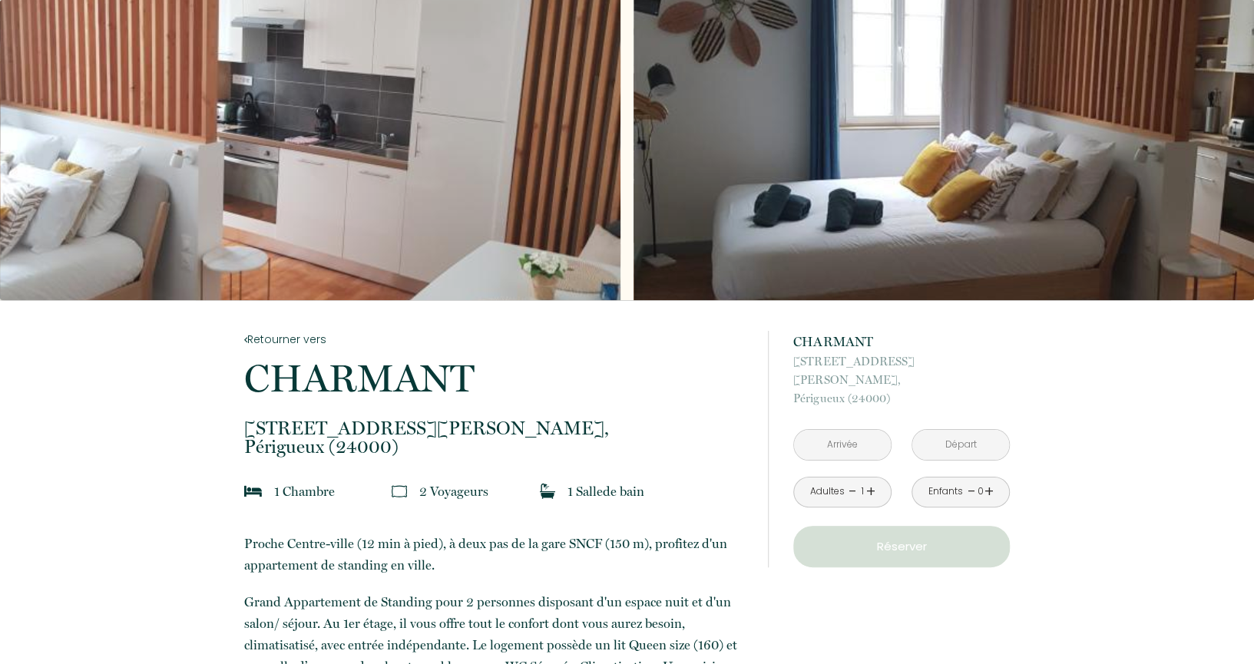
click at [1204, 137] on div "Slideshow" at bounding box center [944, 150] width 621 height 300
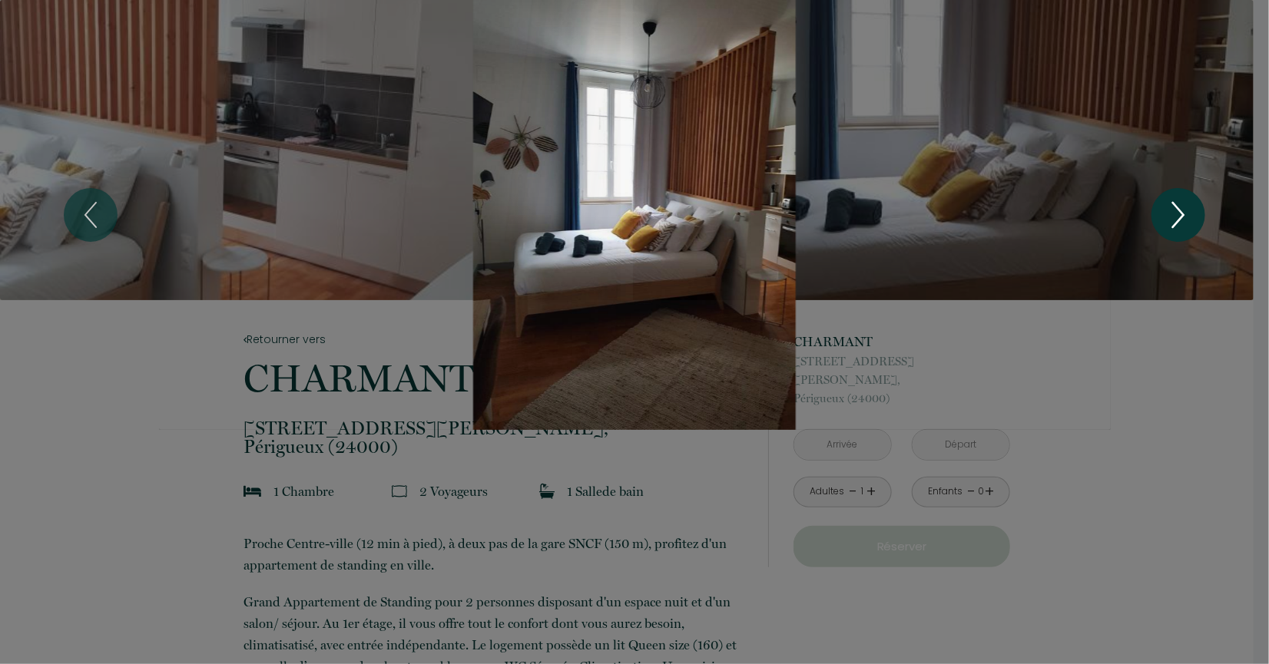
click at [1182, 208] on icon "Next" at bounding box center [1178, 215] width 32 height 46
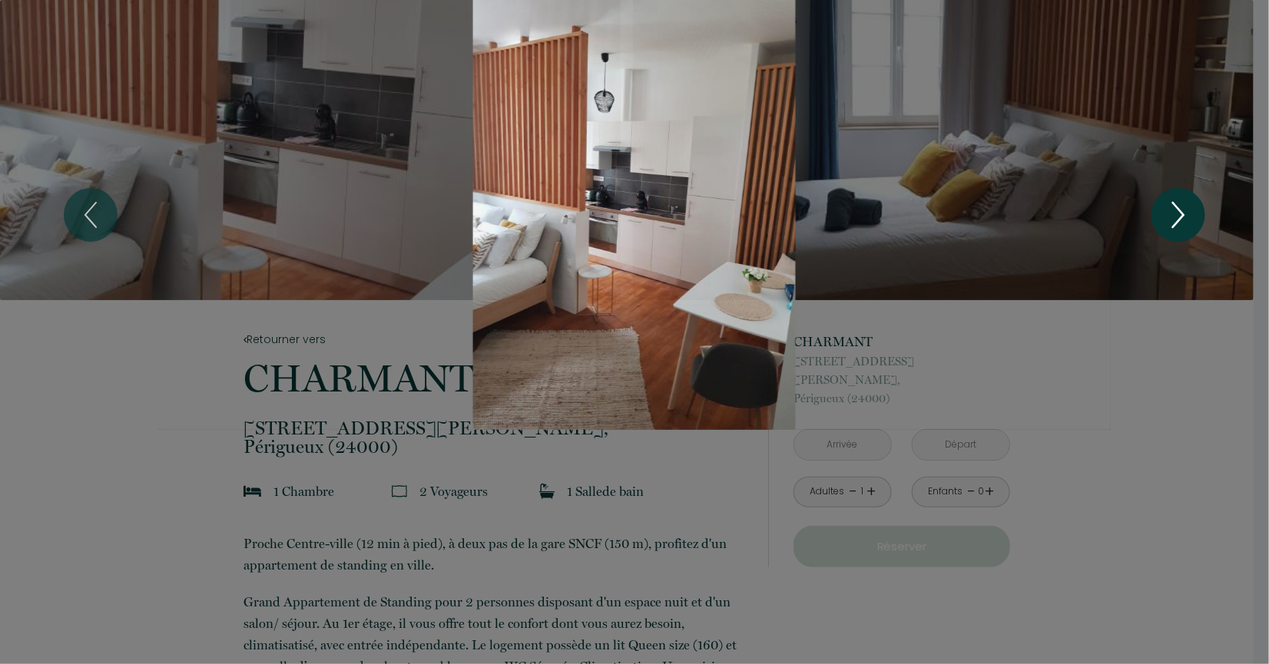
click at [1182, 208] on icon "Next" at bounding box center [1178, 215] width 32 height 46
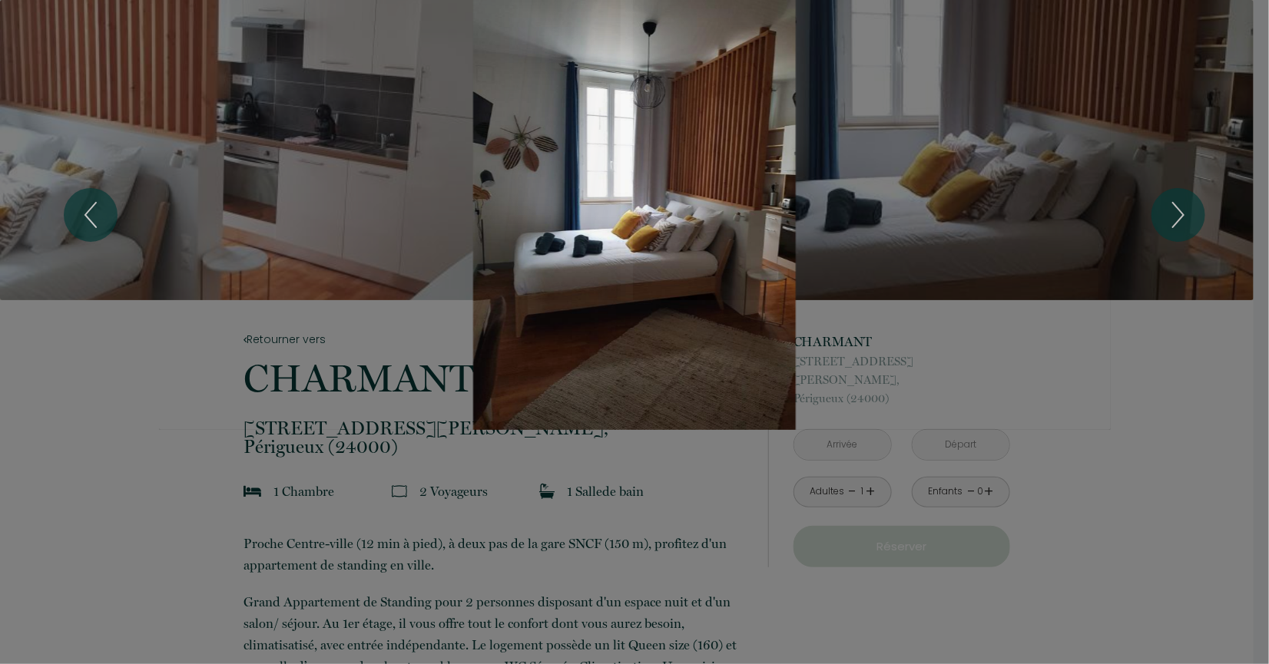
click at [330, 601] on div at bounding box center [634, 332] width 1269 height 664
click at [380, 473] on div at bounding box center [634, 332] width 1269 height 664
click at [1065, 428] on div "Slideshow" at bounding box center [635, 215] width 952 height 430
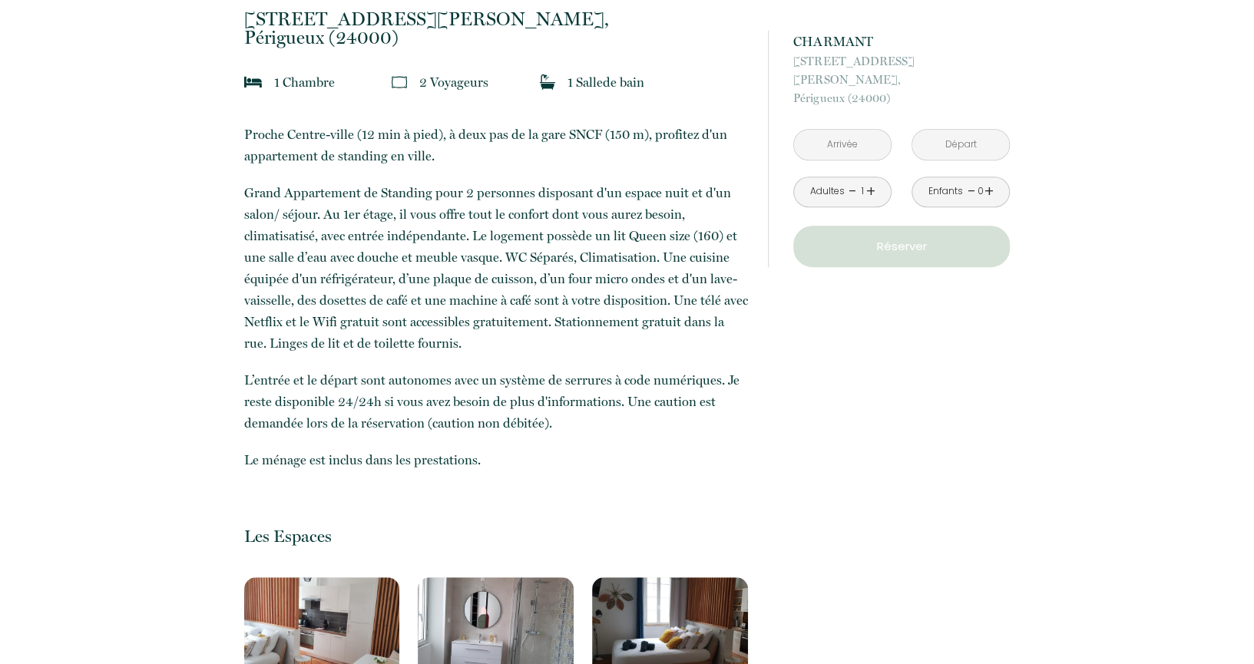
scroll to position [717, 0]
